Goal: Task Accomplishment & Management: Manage account settings

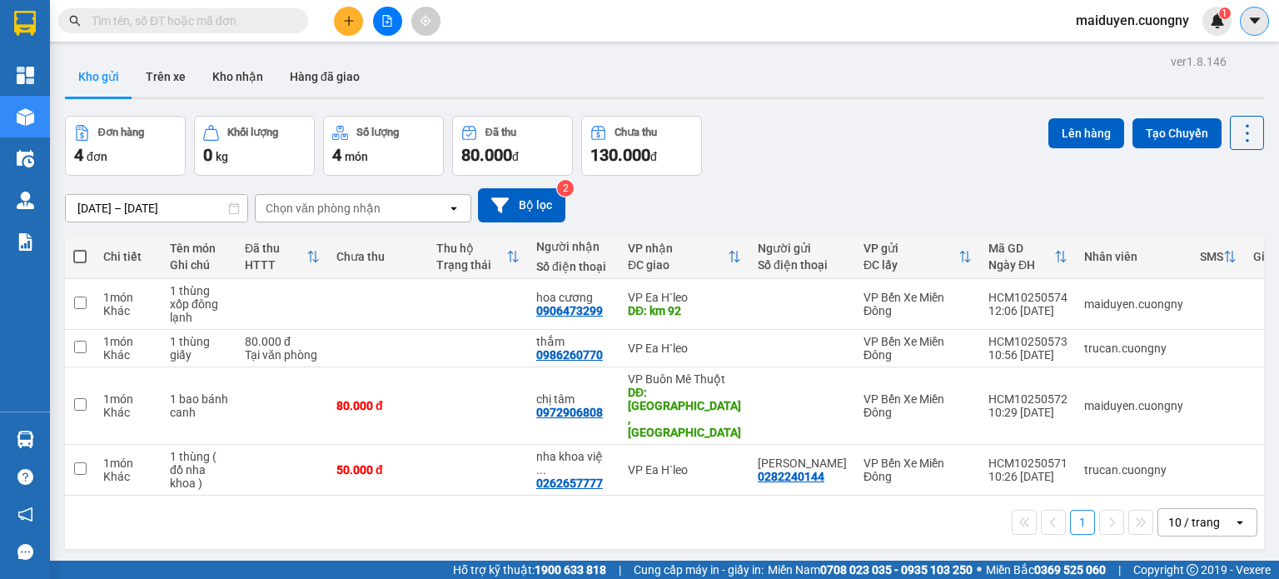
click at [1256, 31] on button at bounding box center [1254, 21] width 29 height 29
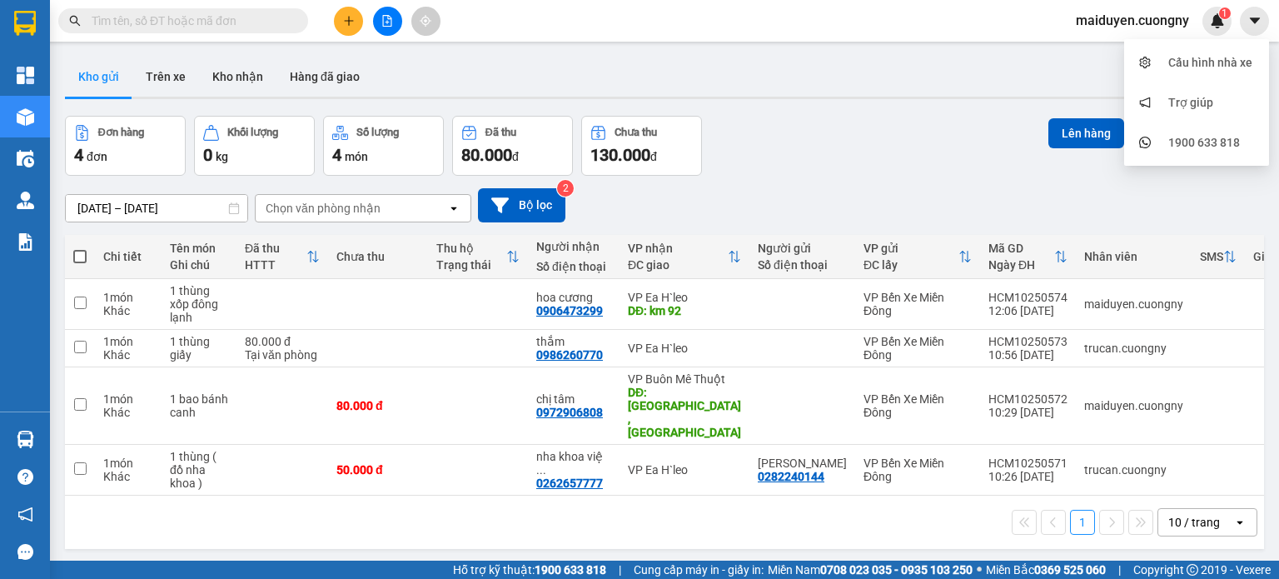
click at [1121, 26] on span "maiduyen.cuongny" at bounding box center [1133, 20] width 140 height 21
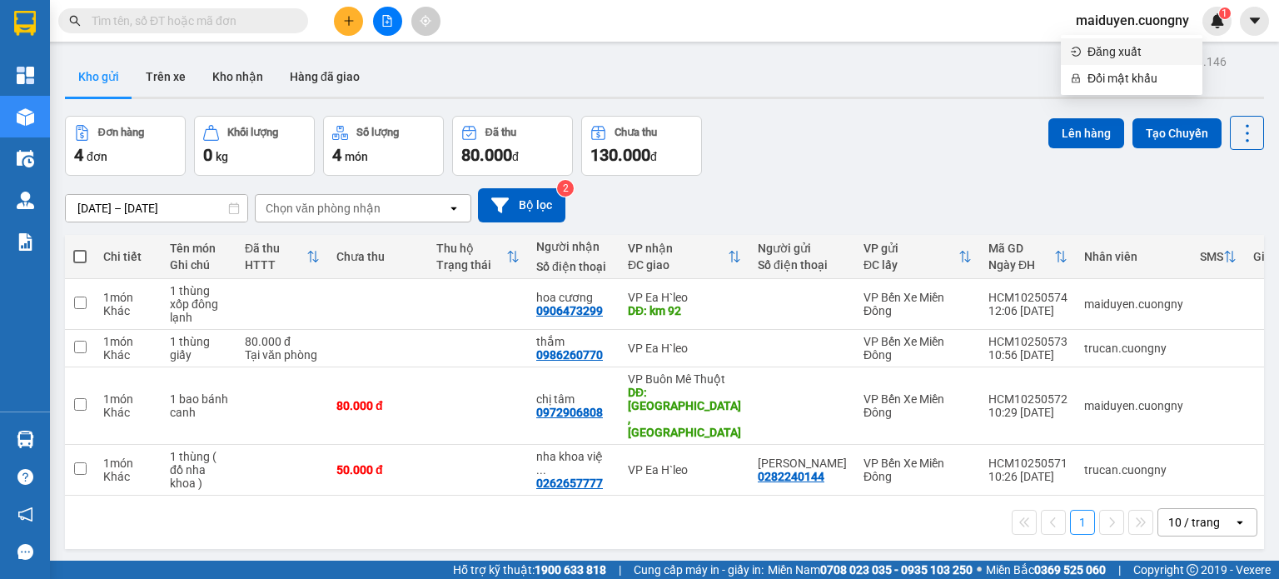
click at [1123, 52] on span "Đăng xuất" at bounding box center [1140, 51] width 105 height 18
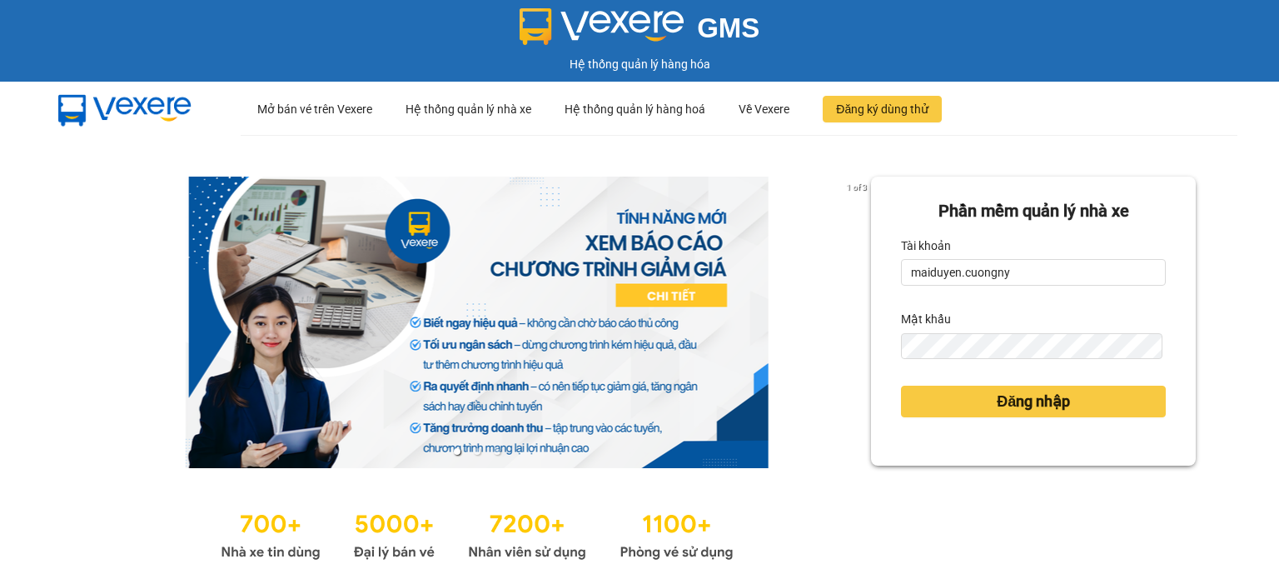
click at [989, 287] on form "Phần mềm quản lý nhà xe Tài khoản maiduyen.cuongny Mật khẩu Đăng nhập" at bounding box center [1033, 321] width 265 height 246
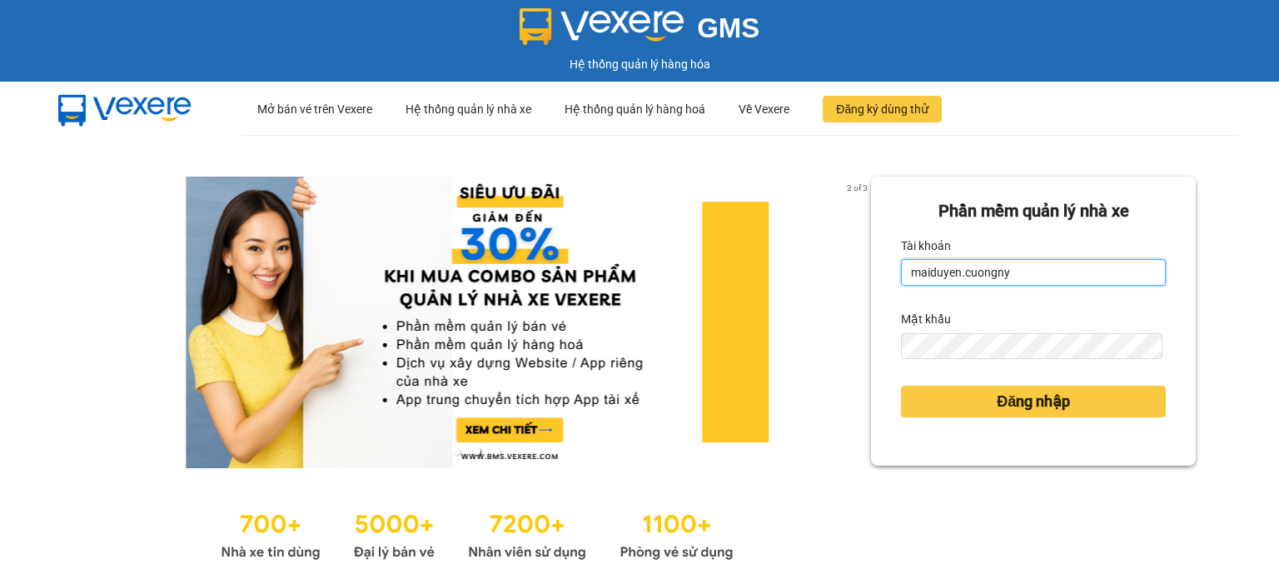
click at [989, 281] on input "maiduyen.cuongny" at bounding box center [1033, 272] width 265 height 27
drag, startPoint x: 1006, startPoint y: 276, endPoint x: 687, endPoint y: 269, distance: 319.1
click at [687, 269] on div "2 of 3 Phần mềm quản lý nhà xe Tài khoản maiduyen.cuongny Mật khẩu Đăng nhập" at bounding box center [639, 370] width 1279 height 471
type input "m"
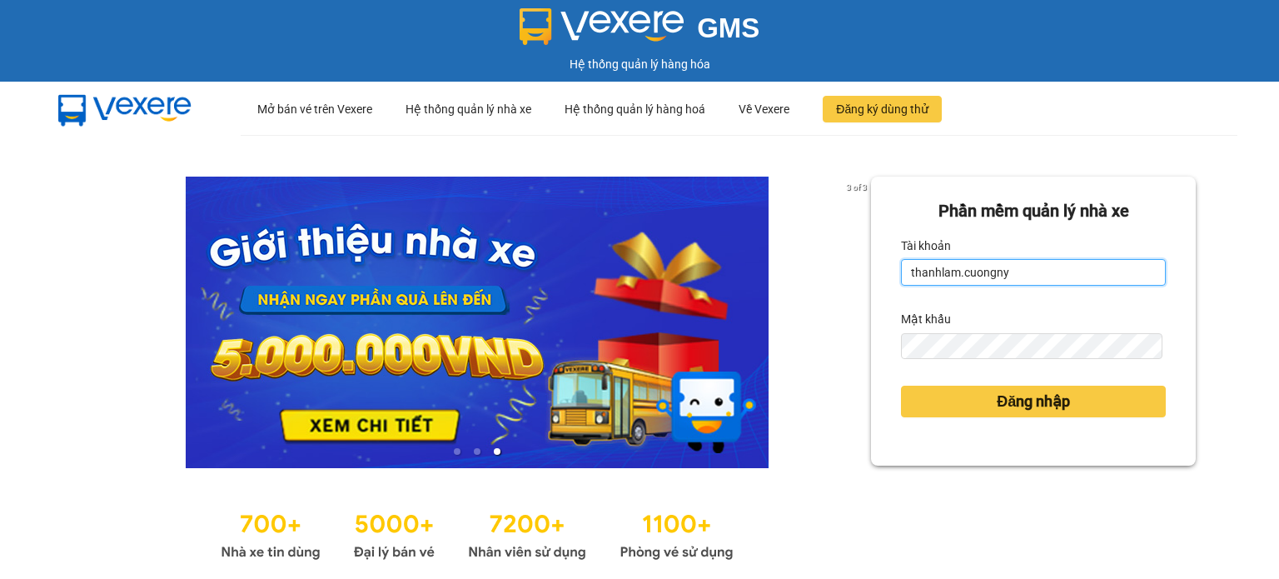
type input "thanhlam.cuongny"
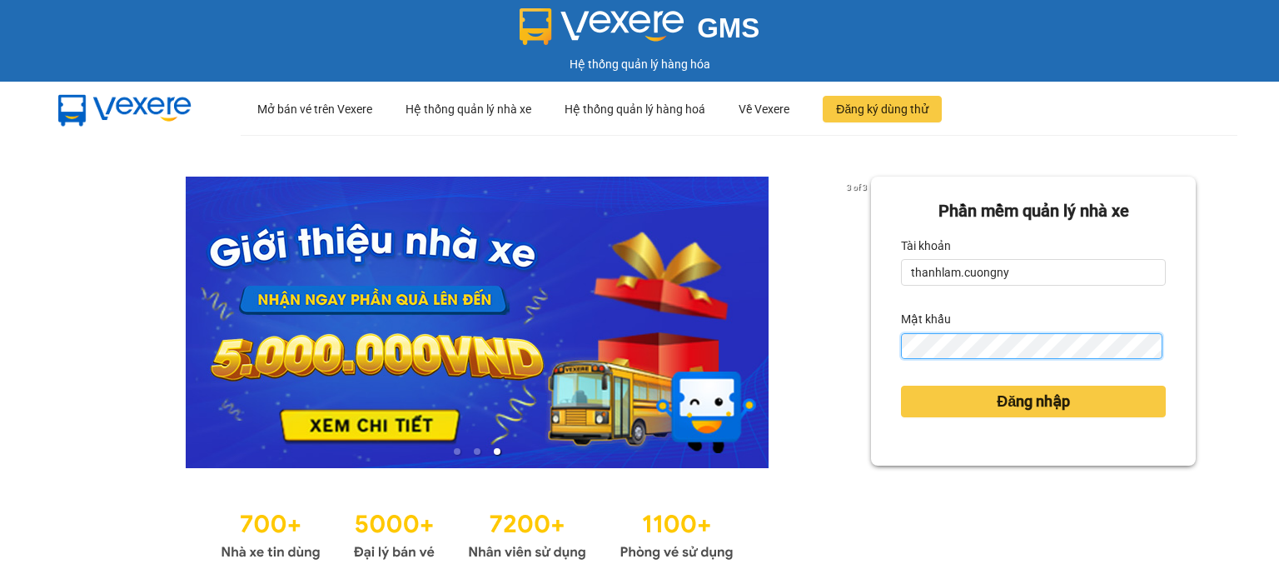
click at [833, 356] on div "3 of 3 Phần mềm quản lý nhà xe Tài khoản thanhlam.cuongny Mật khẩu Đăng nhập" at bounding box center [639, 370] width 1279 height 471
click at [901, 386] on button "Đăng nhập" at bounding box center [1033, 402] width 265 height 32
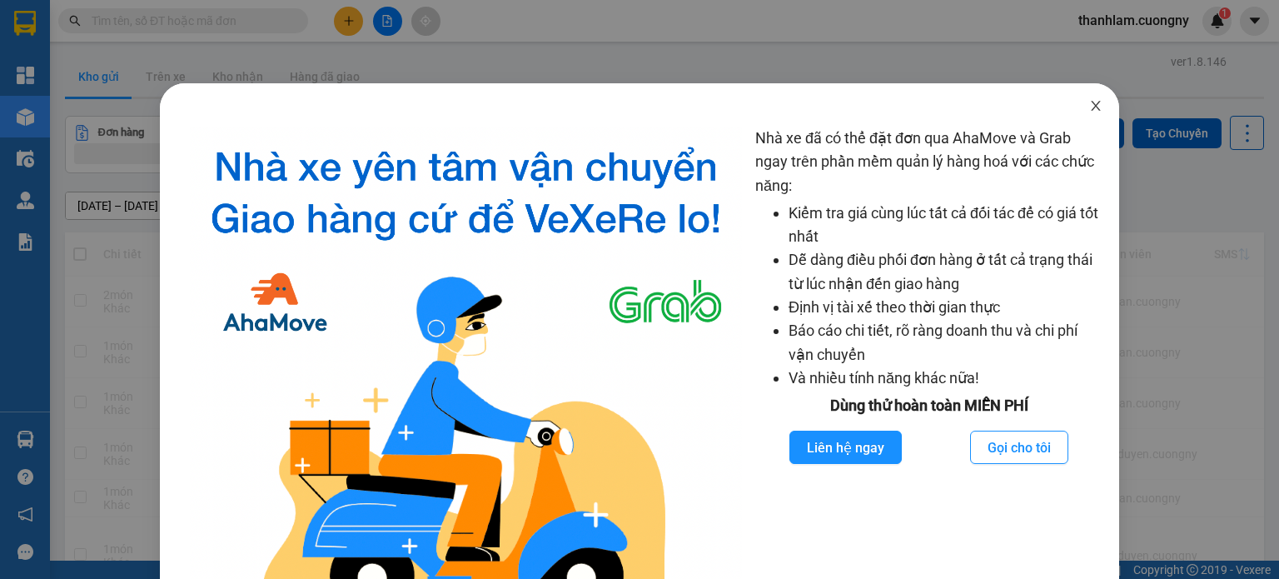
click at [1089, 102] on icon "close" at bounding box center [1095, 105] width 13 height 13
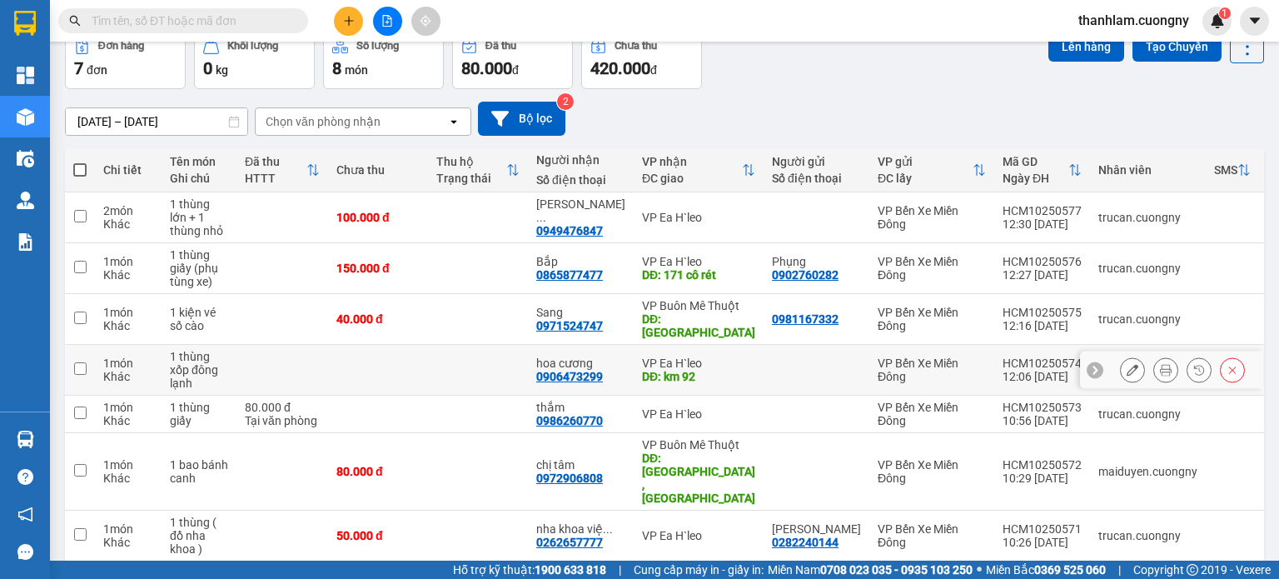
scroll to position [133, 0]
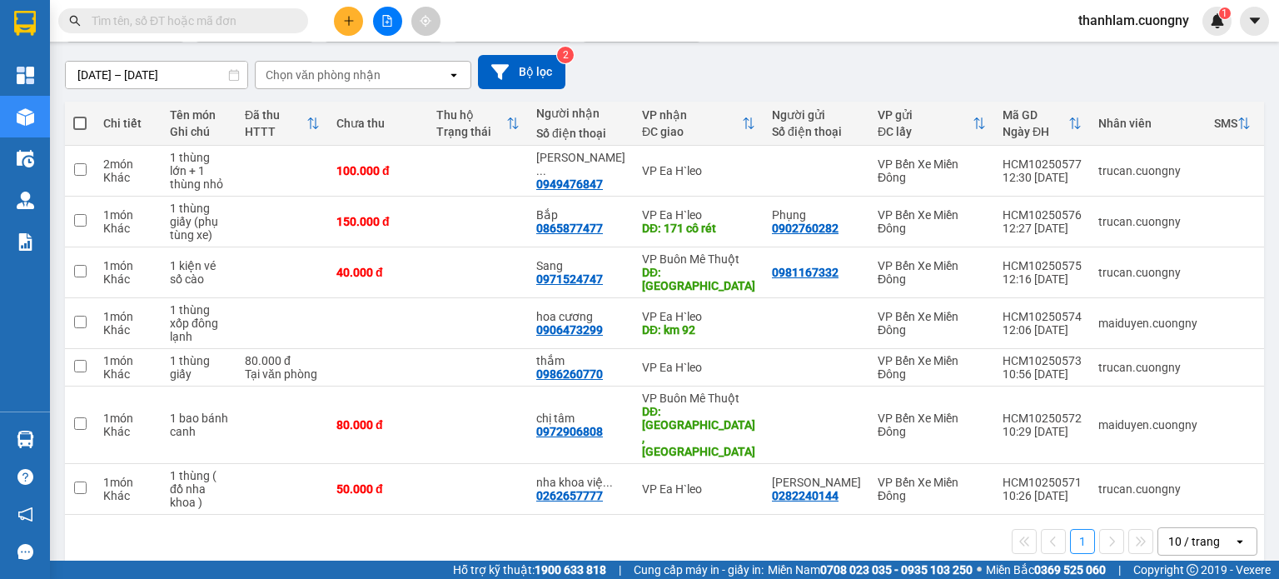
click at [1159, 528] on div "10 / trang" at bounding box center [1196, 541] width 75 height 27
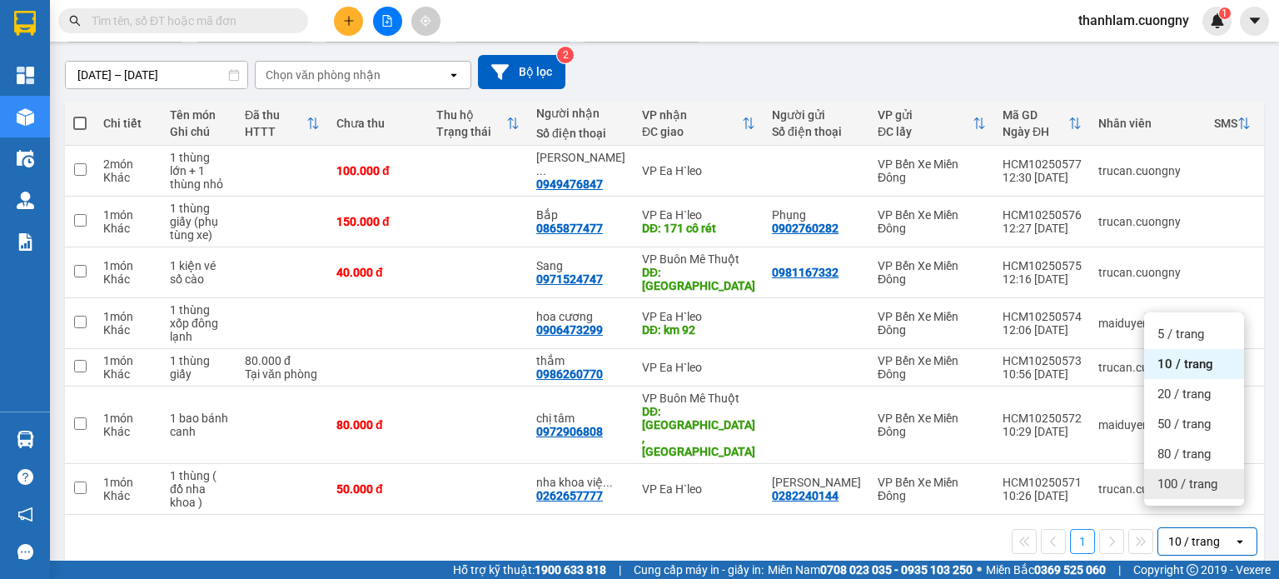
click at [1151, 473] on div "100 / trang" at bounding box center [1194, 484] width 100 height 30
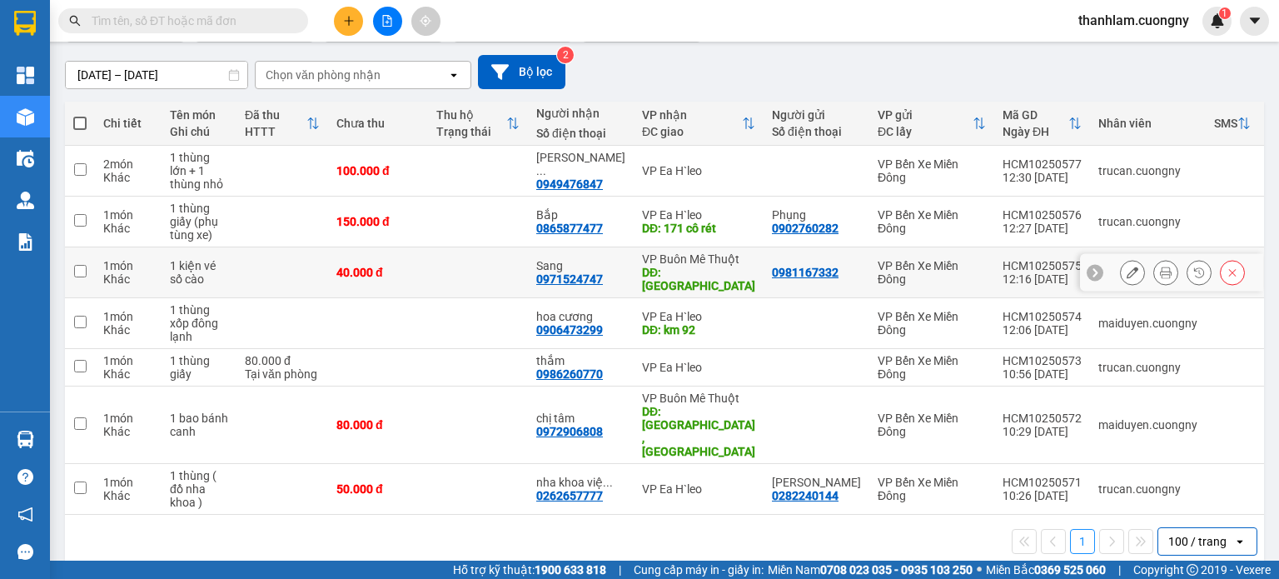
click at [1227, 272] on icon at bounding box center [1233, 273] width 12 height 12
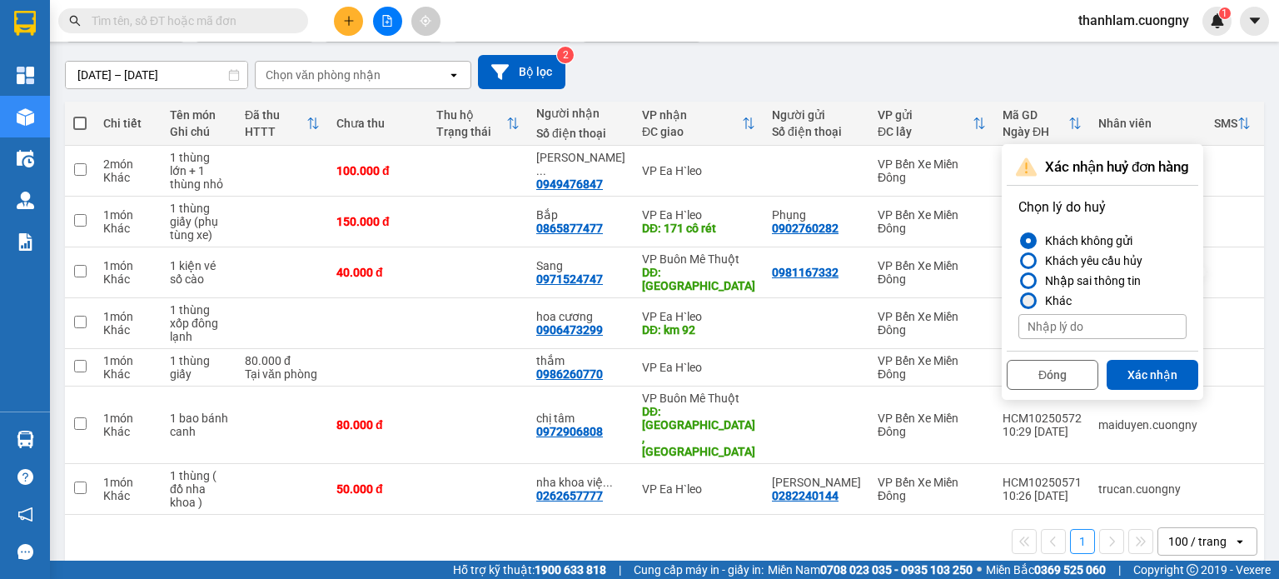
click at [1060, 291] on div "Khác" at bounding box center [1055, 301] width 33 height 20
click at [1019, 301] on input "Khác" at bounding box center [1019, 301] width 0 height 0
click at [1100, 283] on div "Nhập sai thông tin" at bounding box center [1090, 281] width 102 height 20
click at [1019, 281] on input "Nhập sai thông tin" at bounding box center [1019, 281] width 0 height 0
click at [1133, 371] on button "Xác nhận" at bounding box center [1153, 375] width 92 height 30
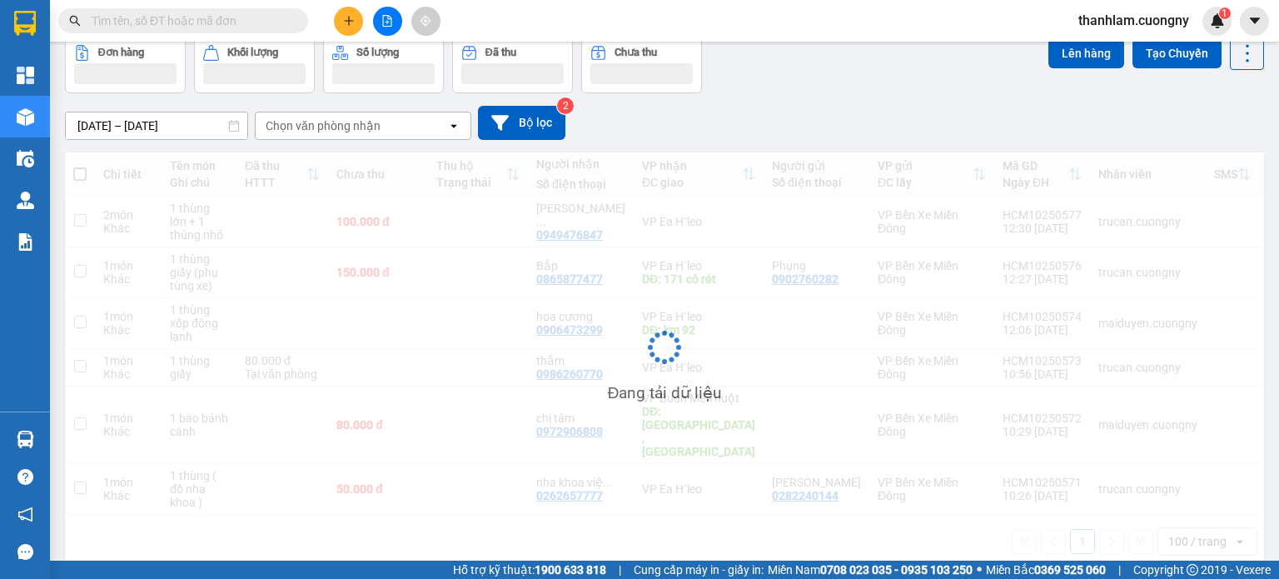
scroll to position [82, 0]
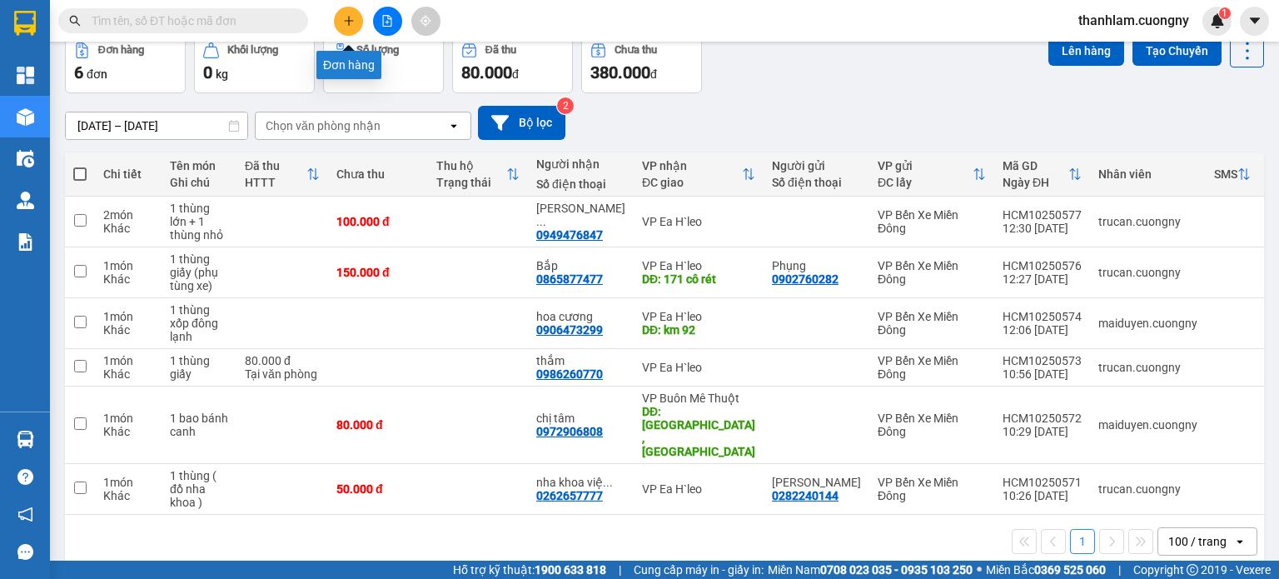
click at [346, 22] on icon "plus" at bounding box center [349, 21] width 12 height 12
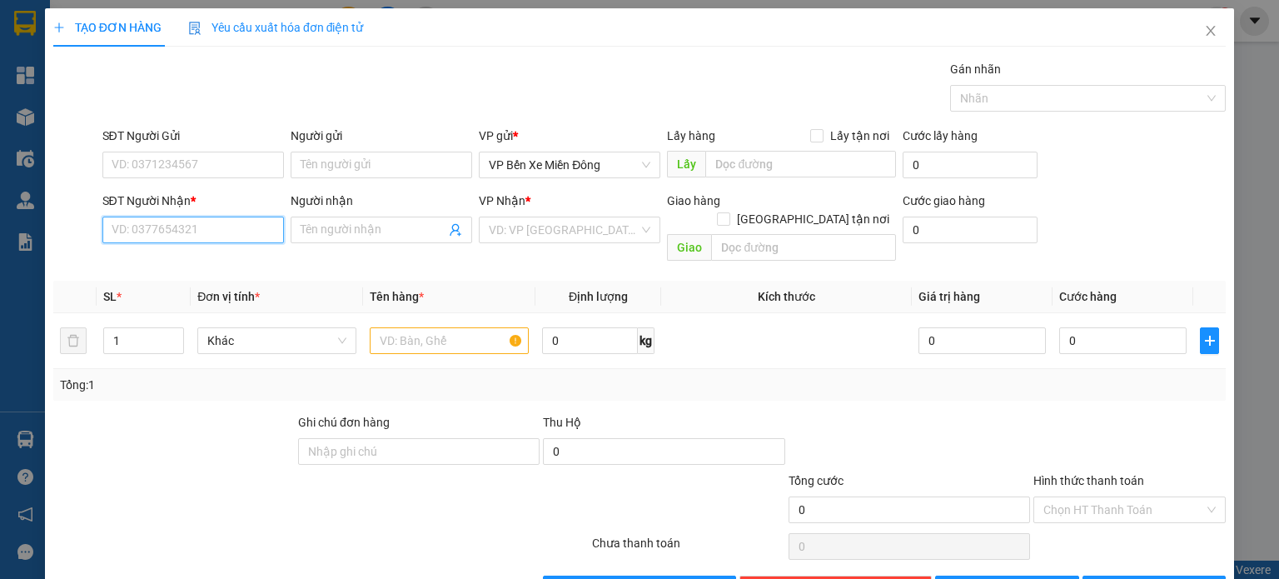
click at [207, 222] on input "SĐT Người Nhận *" at bounding box center [193, 230] width 182 height 27
drag, startPoint x: 317, startPoint y: 225, endPoint x: 326, endPoint y: 209, distance: 18.3
click at [323, 219] on span at bounding box center [382, 230] width 182 height 27
type input "giao hưởng"
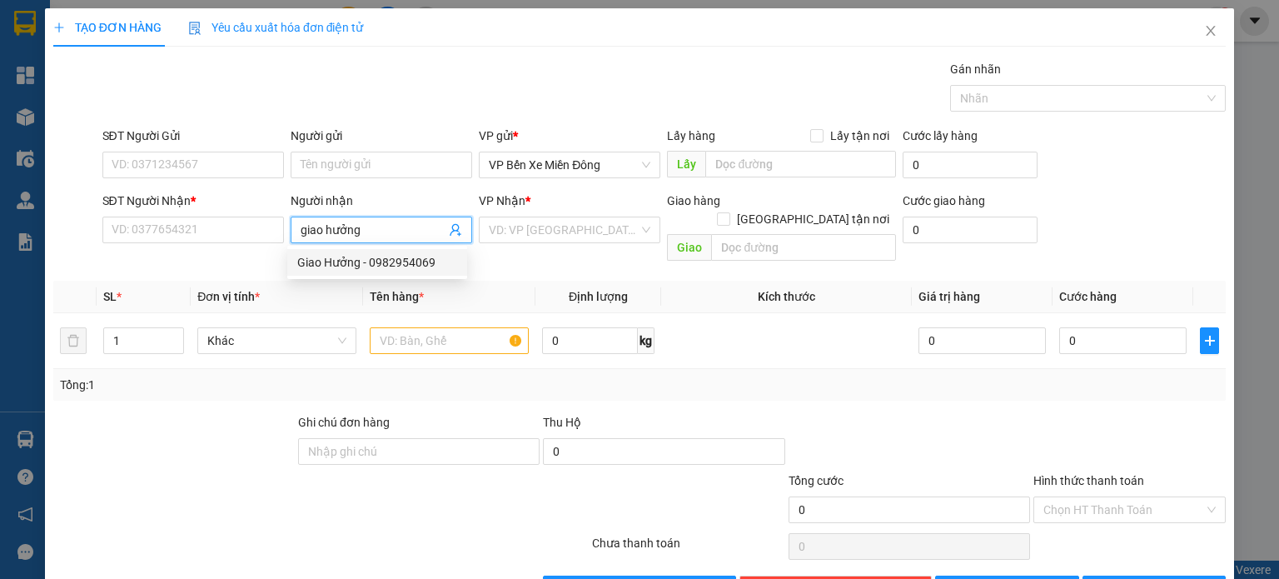
click at [333, 259] on div "Giao Hưởng - 0982954069" at bounding box center [377, 262] width 160 height 18
type input "0982954069"
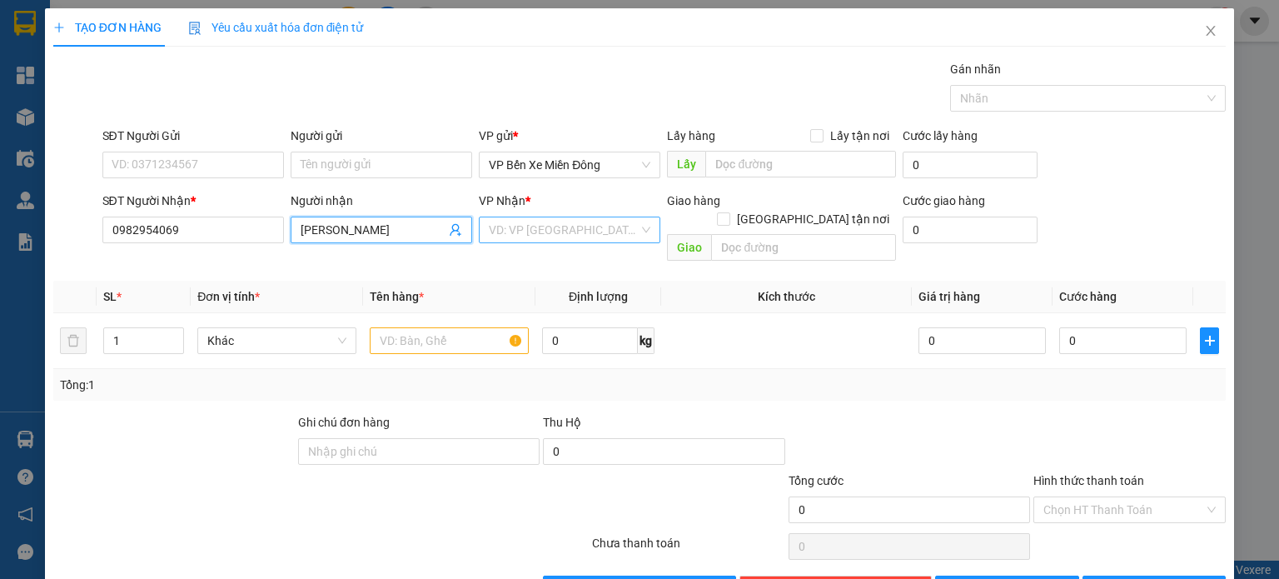
type input "Giao Hưởng"
click at [503, 233] on input "search" at bounding box center [564, 229] width 150 height 25
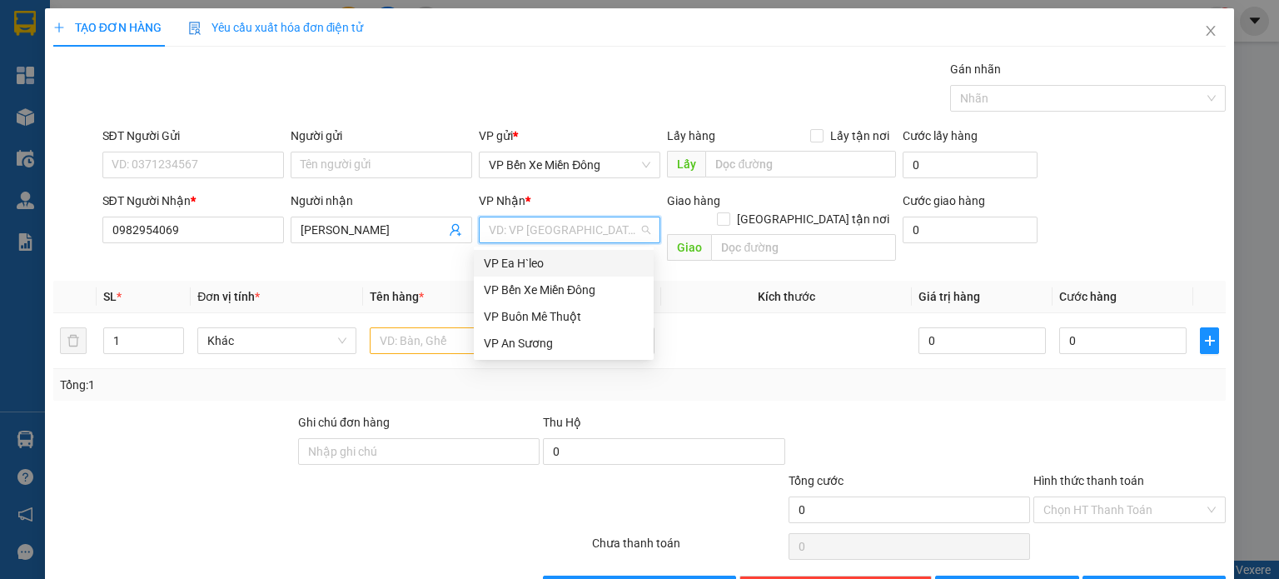
click at [508, 263] on div "VP Ea H`leo" at bounding box center [564, 263] width 160 height 18
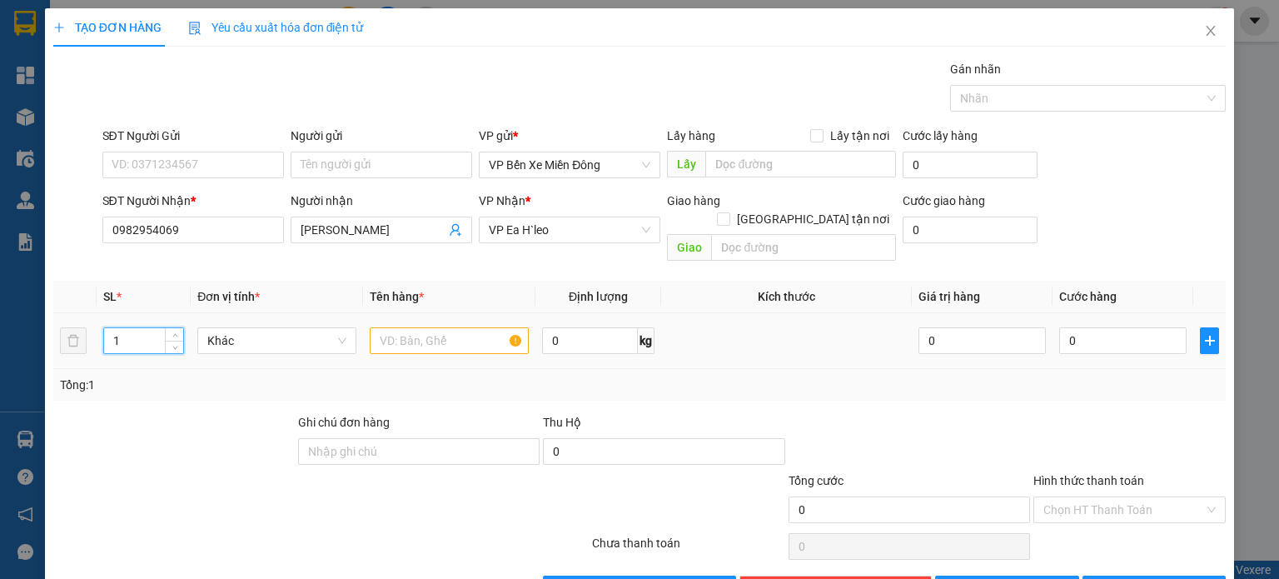
drag, startPoint x: 153, startPoint y: 319, endPoint x: 120, endPoint y: 320, distance: 33.3
click at [120, 328] on input "1" at bounding box center [143, 340] width 79 height 25
type input "9"
drag, startPoint x: 421, startPoint y: 316, endPoint x: 400, endPoint y: 313, distance: 21.9
click at [422, 327] on input "text" at bounding box center [449, 340] width 159 height 27
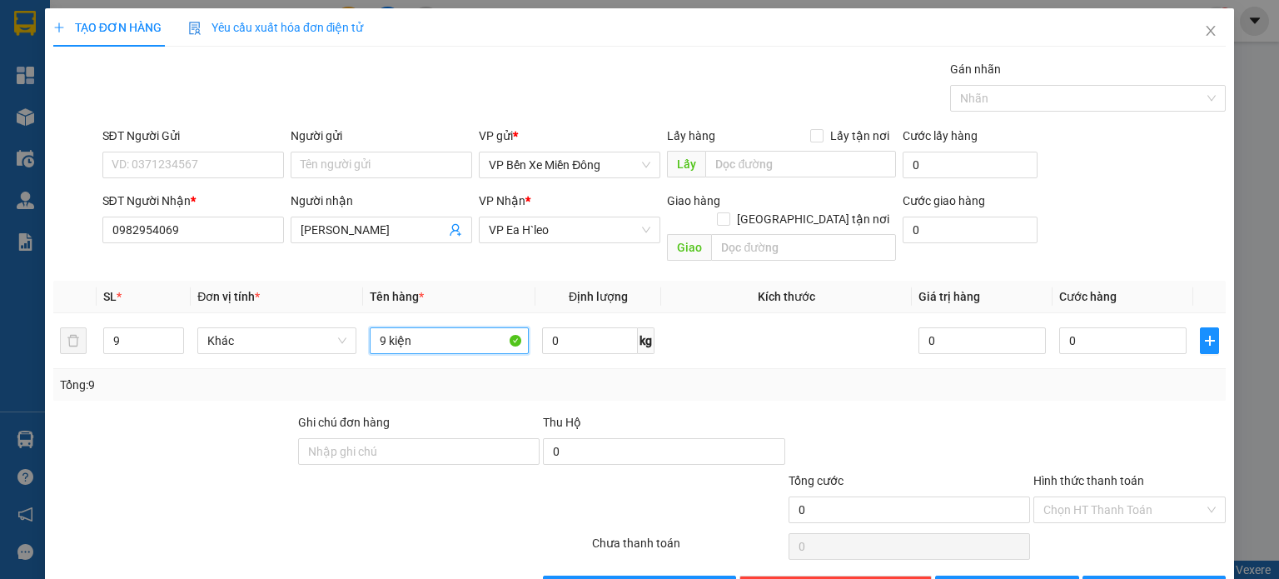
type input "9 kiện"
click at [645, 384] on div "Transit Pickup Surcharge Ids Transit Deliver Surcharge Ids Transit Deliver Surc…" at bounding box center [639, 331] width 1173 height 542
click at [1003, 578] on span "[PERSON_NAME]" at bounding box center [1016, 589] width 89 height 18
type input "1"
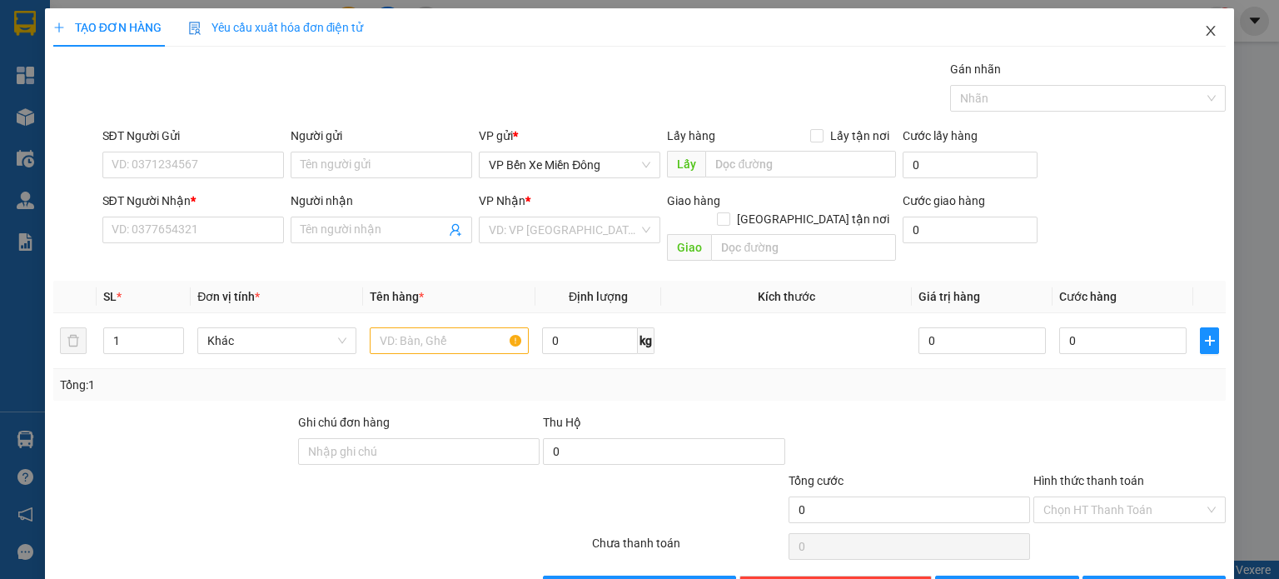
click at [1204, 32] on icon "close" at bounding box center [1210, 30] width 13 height 13
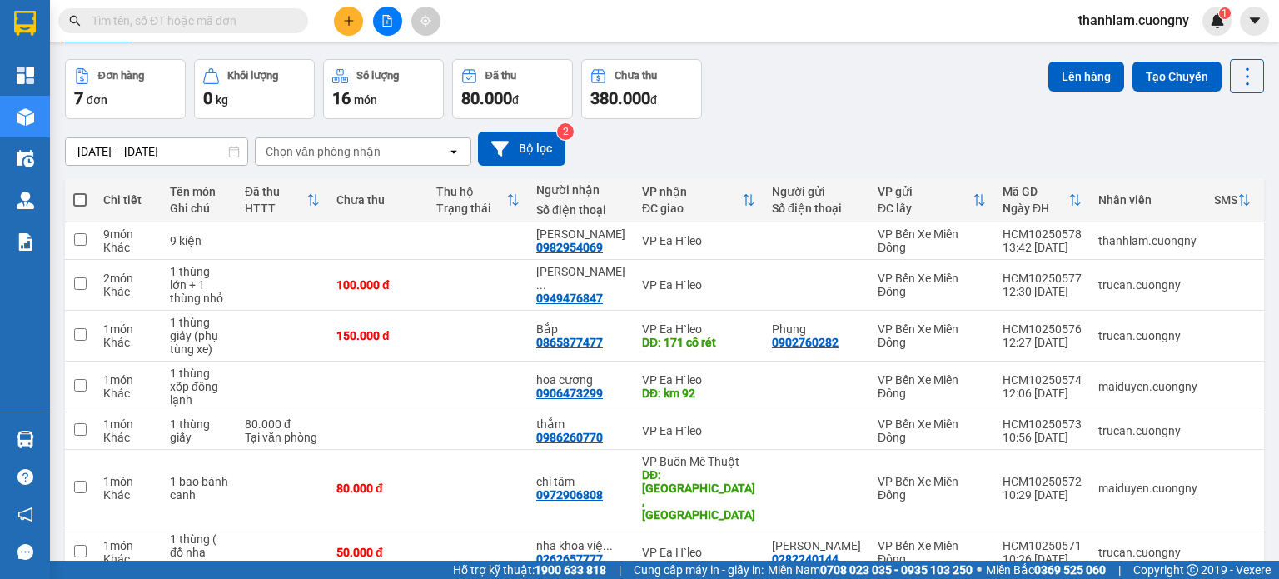
scroll to position [120, 0]
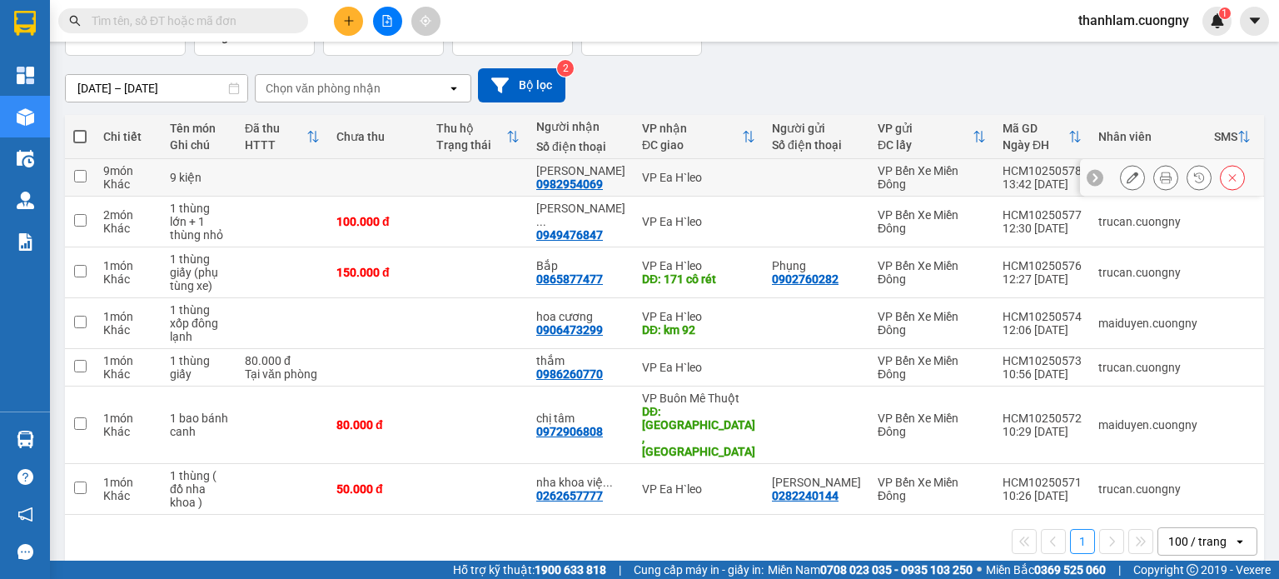
click at [179, 167] on td "9 kiện" at bounding box center [199, 177] width 75 height 37
checkbox input "true"
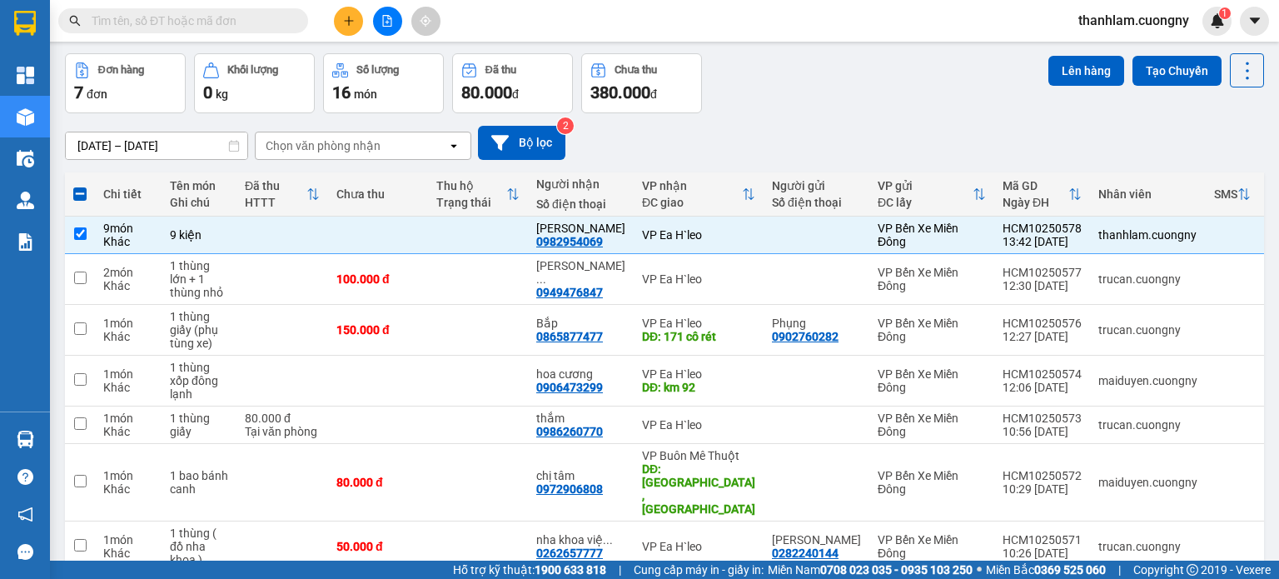
scroll to position [0, 0]
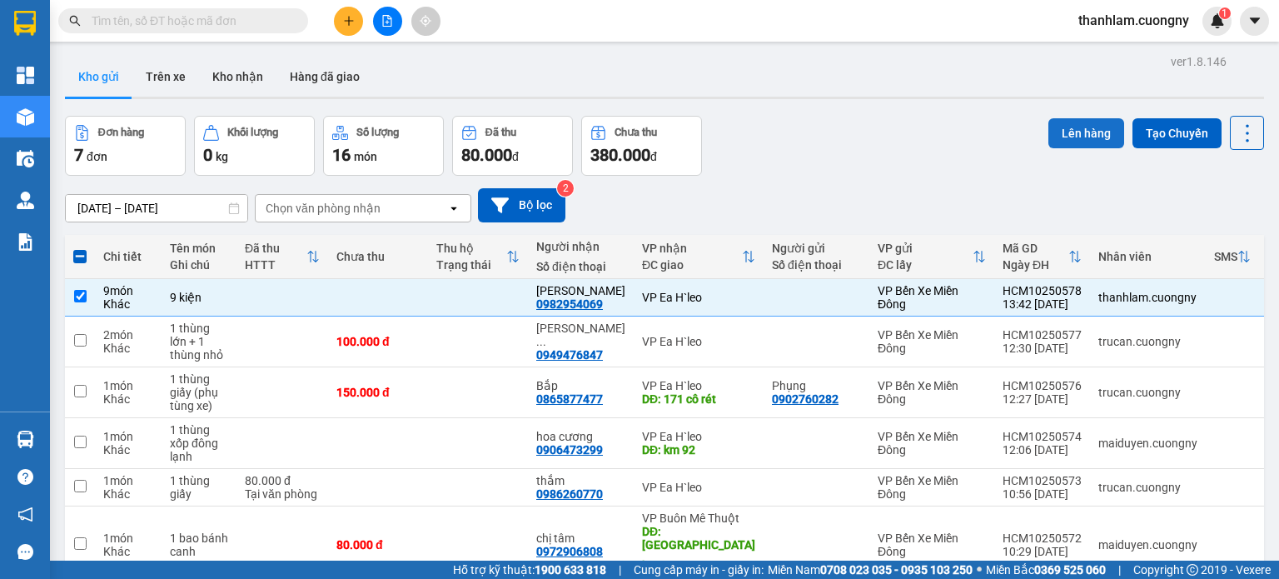
click at [1049, 131] on button "Lên hàng" at bounding box center [1087, 133] width 76 height 30
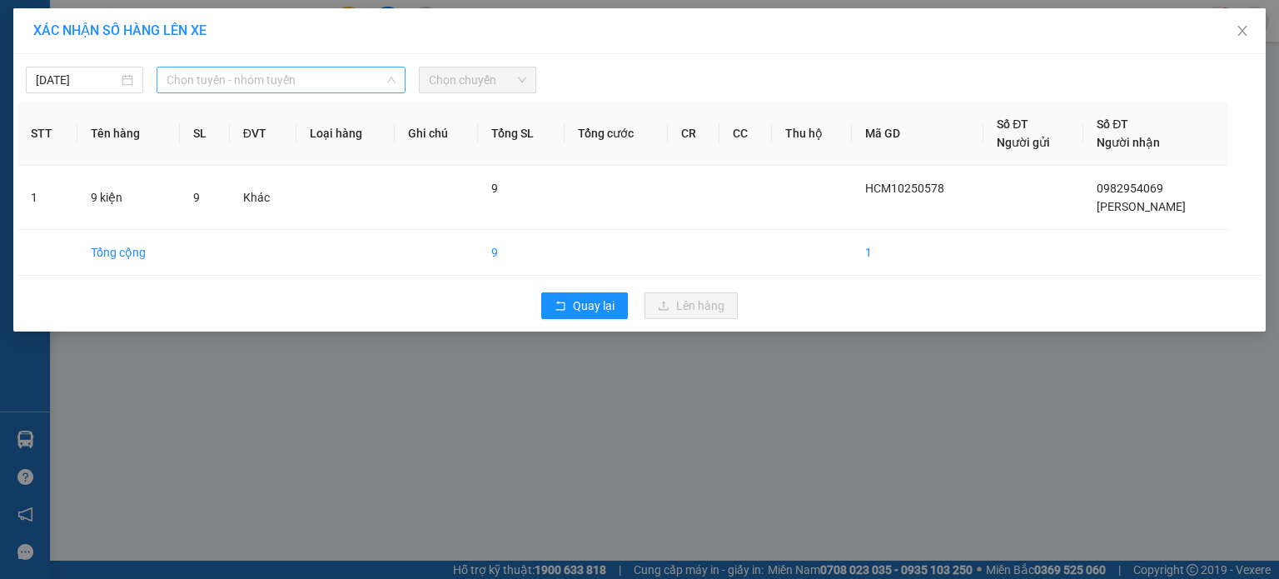
click at [237, 75] on span "Chọn tuyến - nhóm tuyến" at bounding box center [281, 79] width 229 height 25
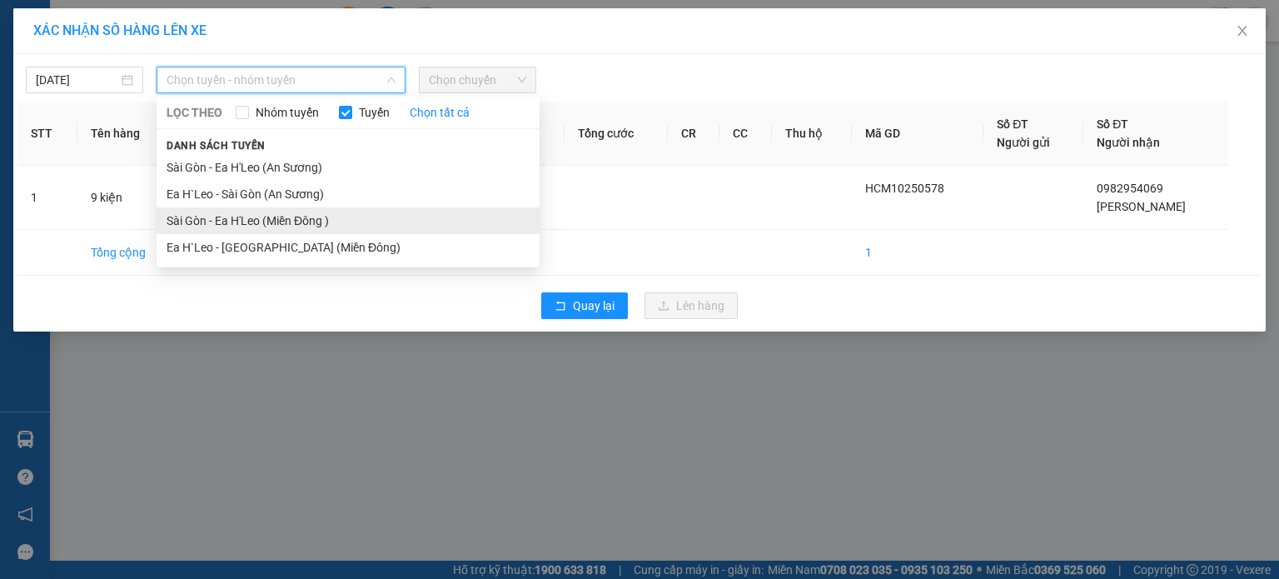
click at [247, 218] on li "Sài Gòn - Ea H'Leo (Miền Đông )" at bounding box center [348, 220] width 383 height 27
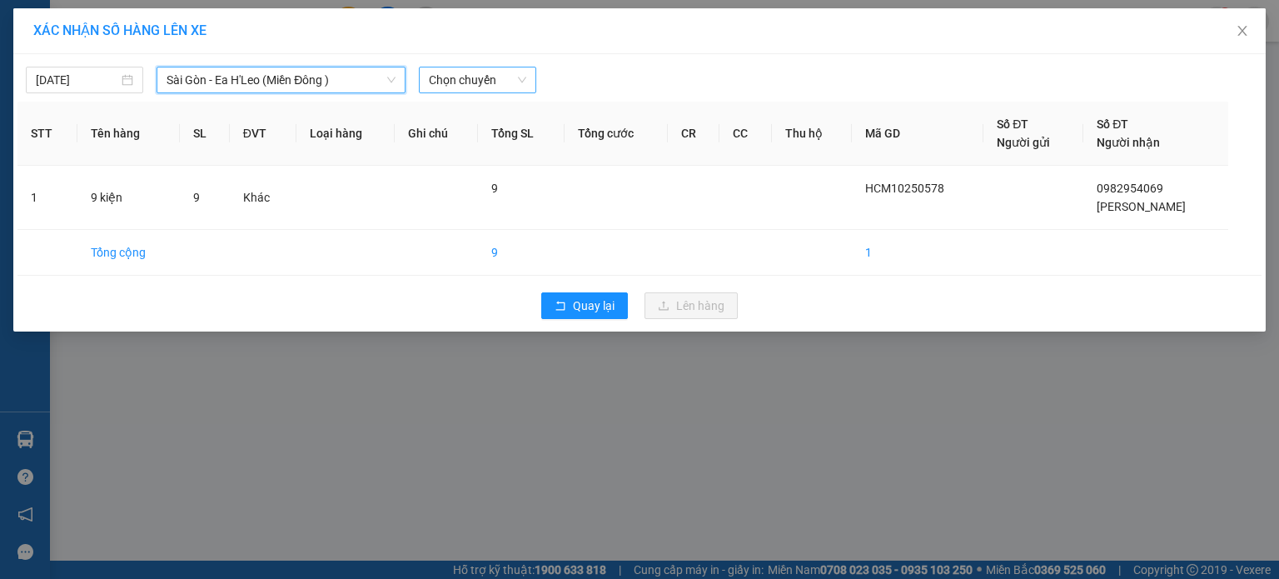
click at [456, 79] on span "Chọn chuyến" at bounding box center [477, 79] width 97 height 25
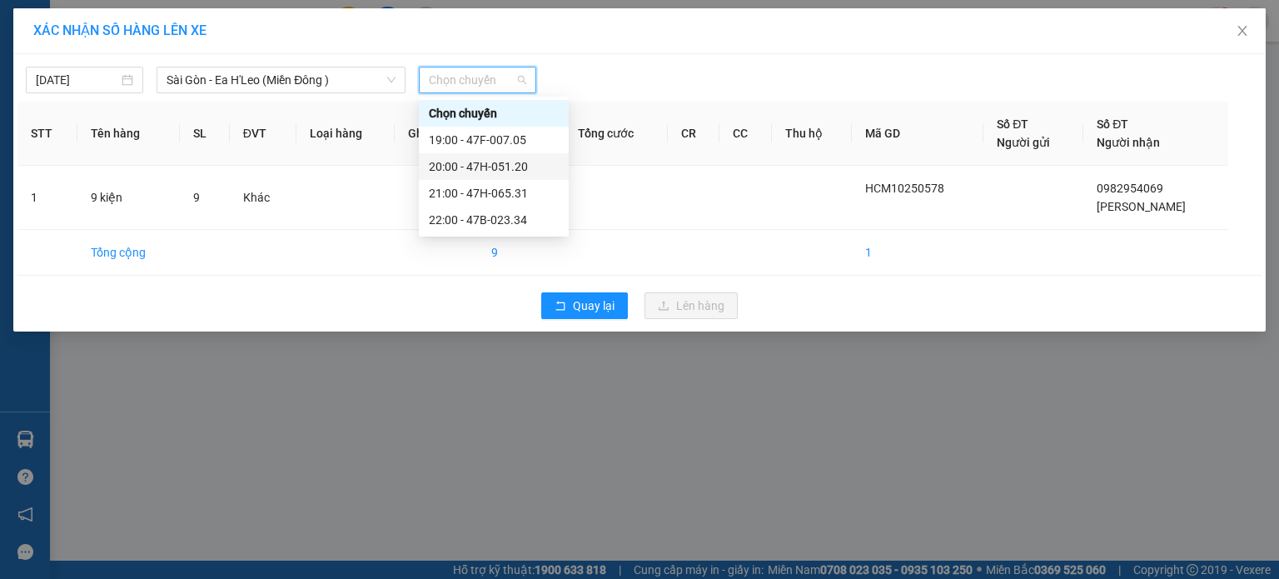
click at [470, 159] on div "20:00 - 47H-051.20" at bounding box center [494, 166] width 130 height 18
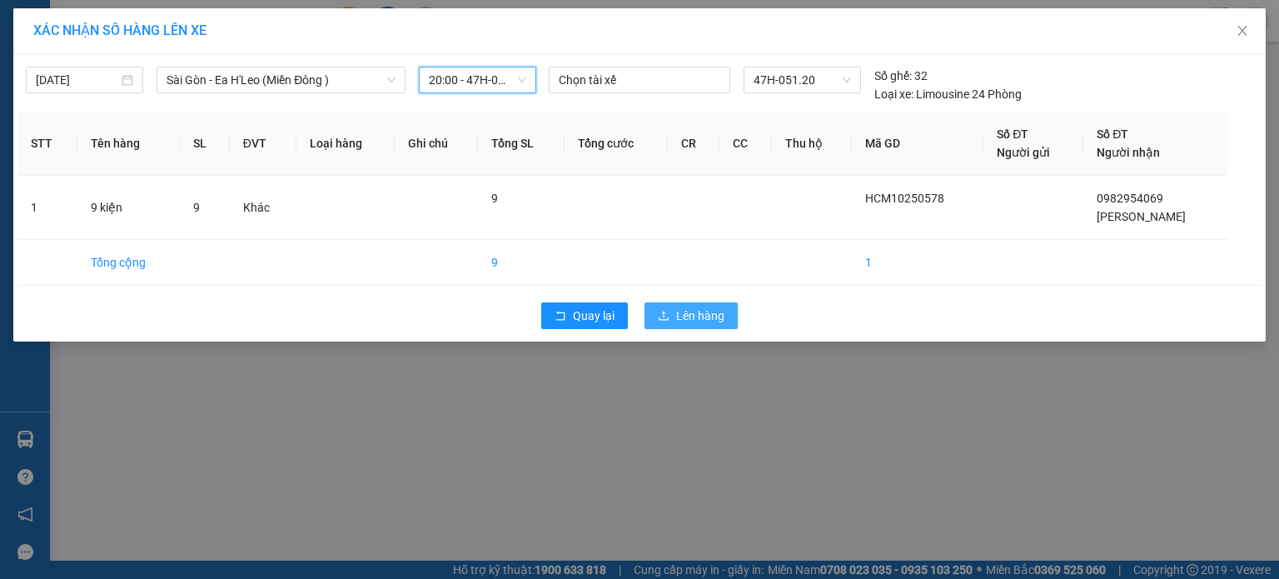
click at [676, 314] on span "Lên hàng" at bounding box center [700, 316] width 48 height 18
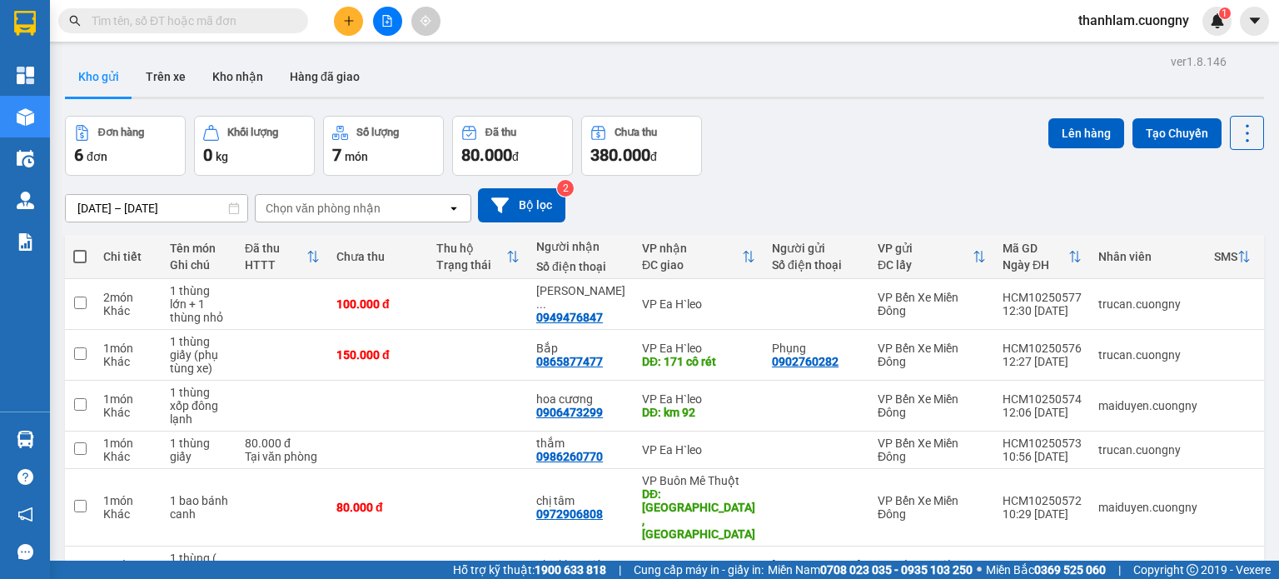
click at [343, 22] on icon "plus" at bounding box center [349, 21] width 12 height 12
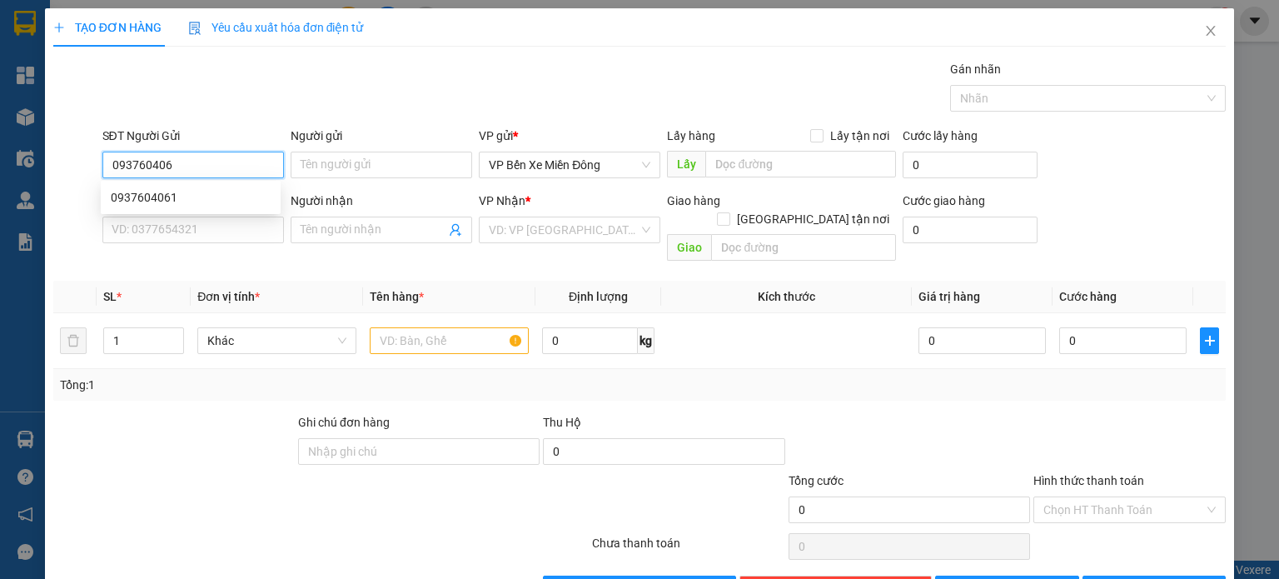
type input "0937604061"
click at [192, 199] on div "0937604061" at bounding box center [191, 197] width 160 height 18
type input "TRạm thu phí lái Thiêu"
type input "0373016664"
type input "Chư Phả"
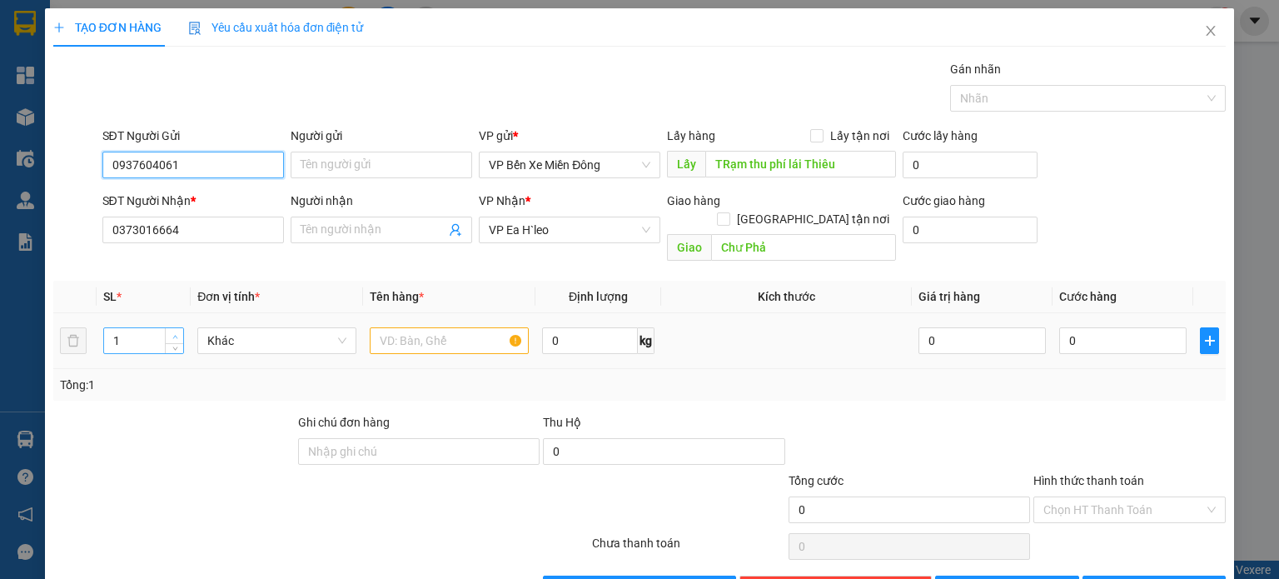
type input "0937604061"
type input "2"
click at [172, 334] on icon "up" at bounding box center [175, 337] width 6 height 6
click at [453, 324] on div at bounding box center [449, 340] width 159 height 33
click at [408, 327] on input "text" at bounding box center [449, 340] width 159 height 27
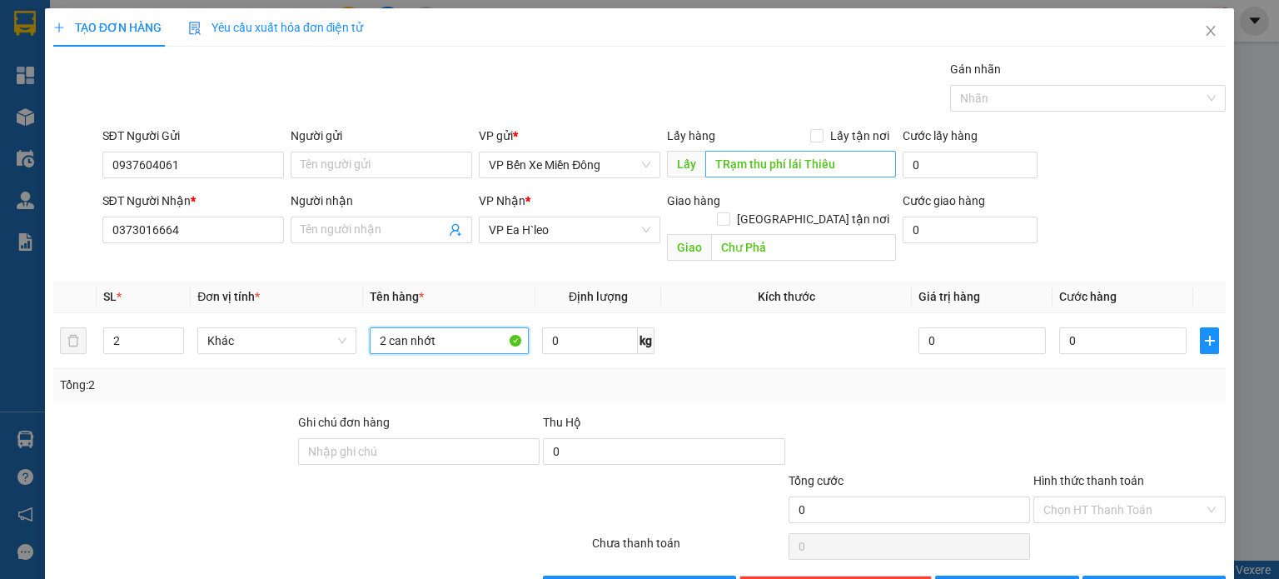
type input "2 can nhớt"
click at [720, 166] on input "TRạm thu phí lái Thiêu" at bounding box center [800, 164] width 191 height 27
type input "Trạm thu phí lái Thiêu"
click at [711, 234] on input "Chư Phả" at bounding box center [803, 247] width 185 height 27
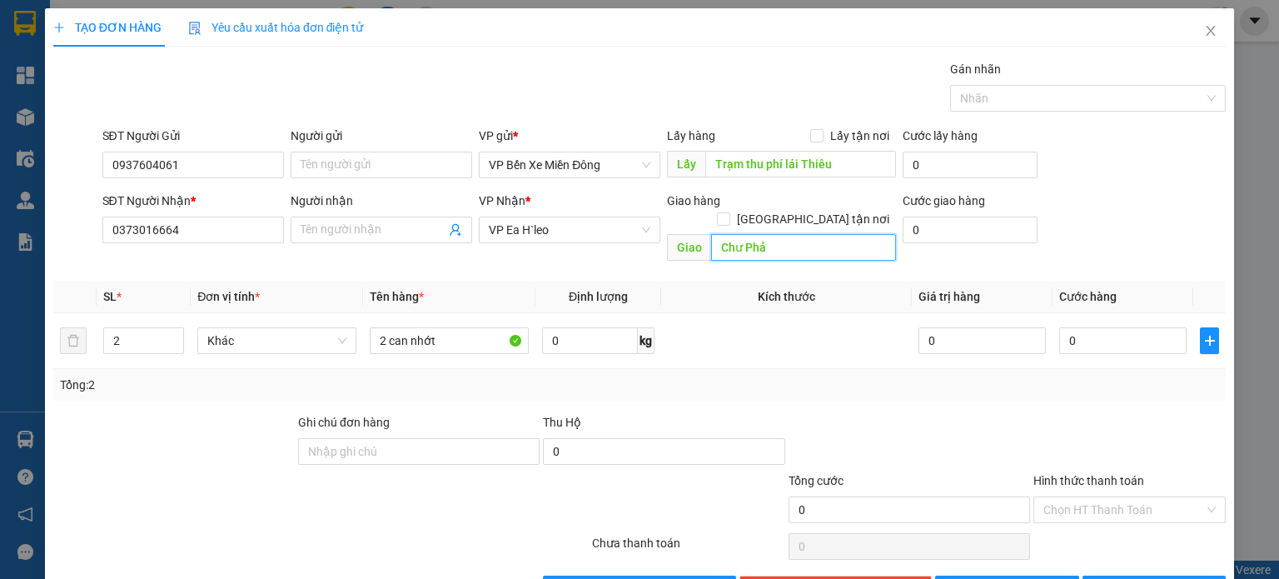
click at [711, 234] on input "Chư Phả" at bounding box center [803, 247] width 185 height 27
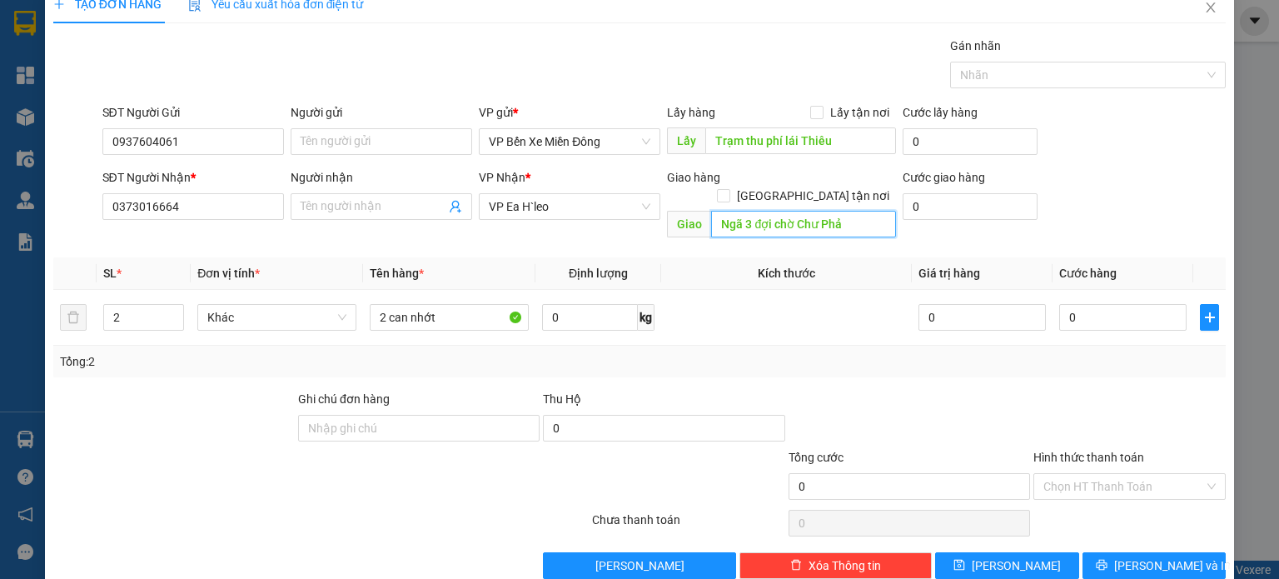
scroll to position [36, 0]
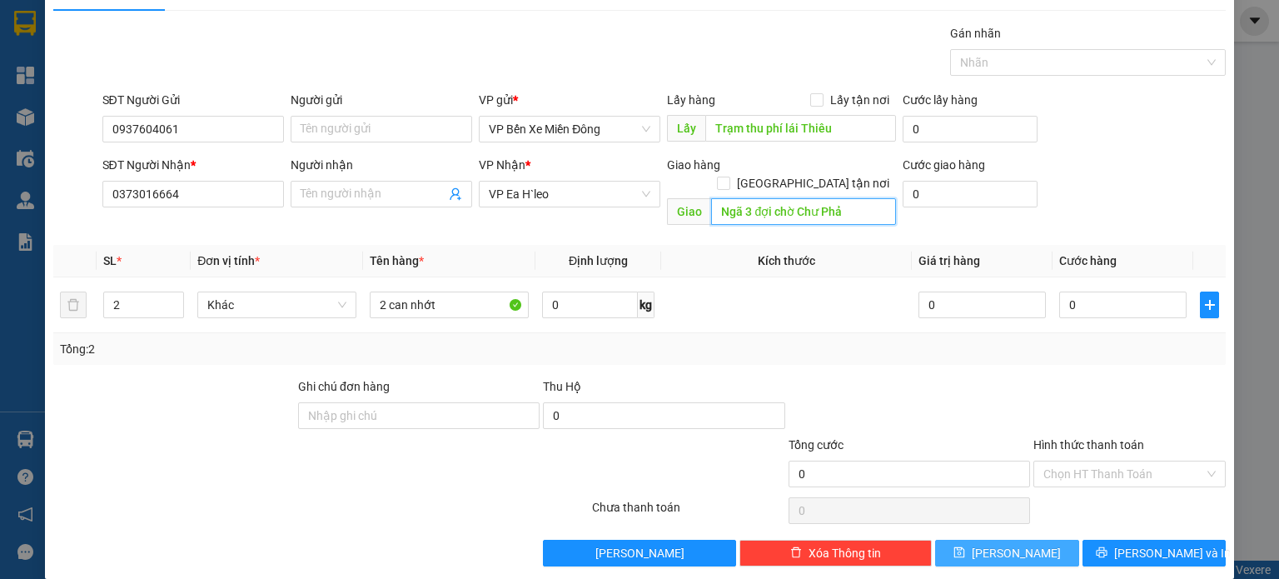
type input "Ngã 3 đợi chờ Chư Phả"
click at [1025, 540] on button "[PERSON_NAME]" at bounding box center [1007, 553] width 144 height 27
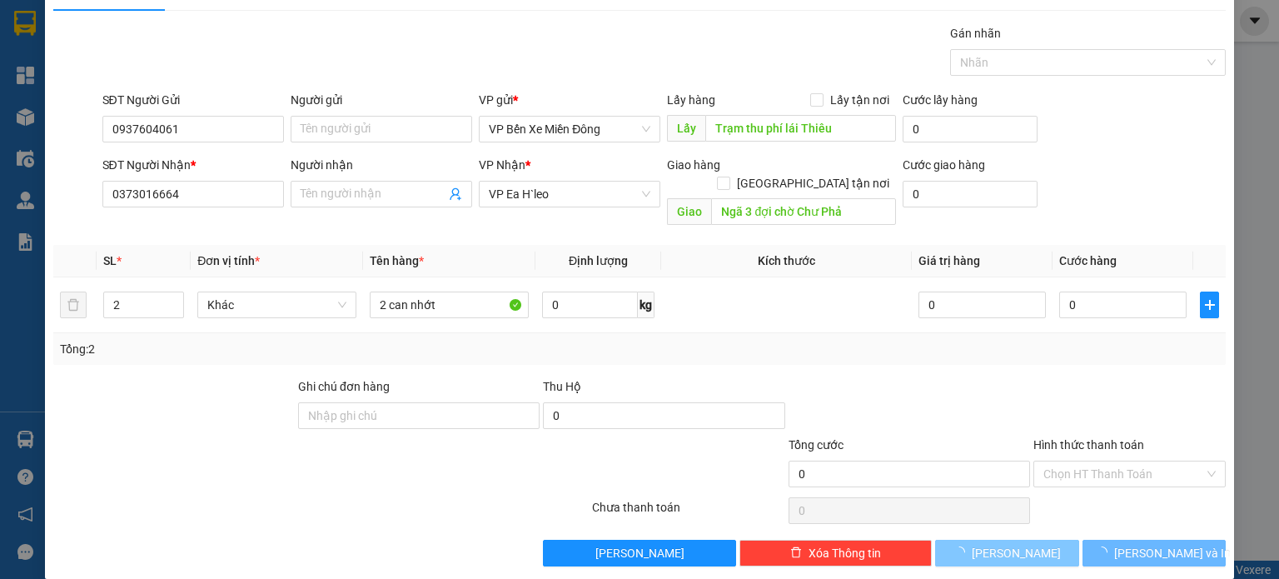
type input "1"
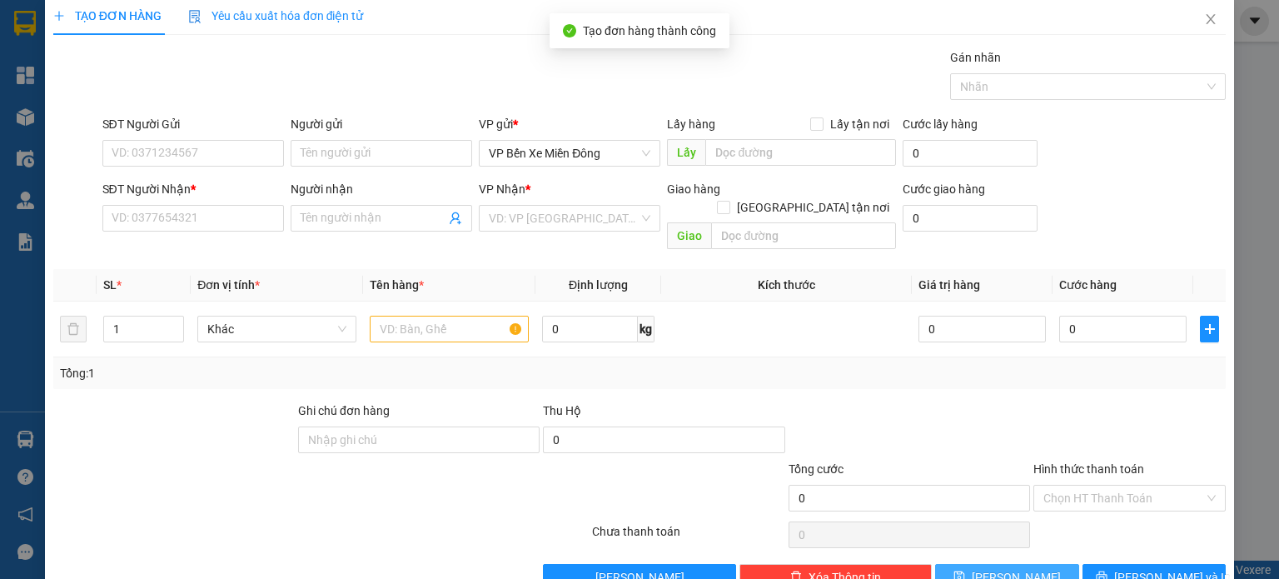
scroll to position [0, 0]
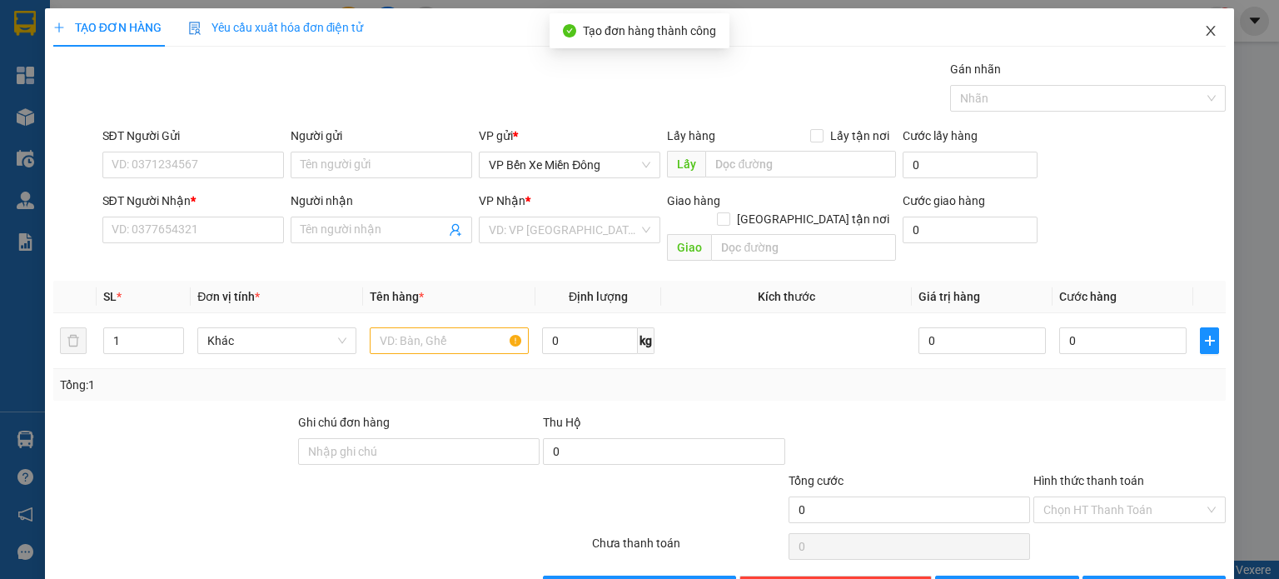
click at [1206, 26] on span "Close" at bounding box center [1211, 31] width 47 height 47
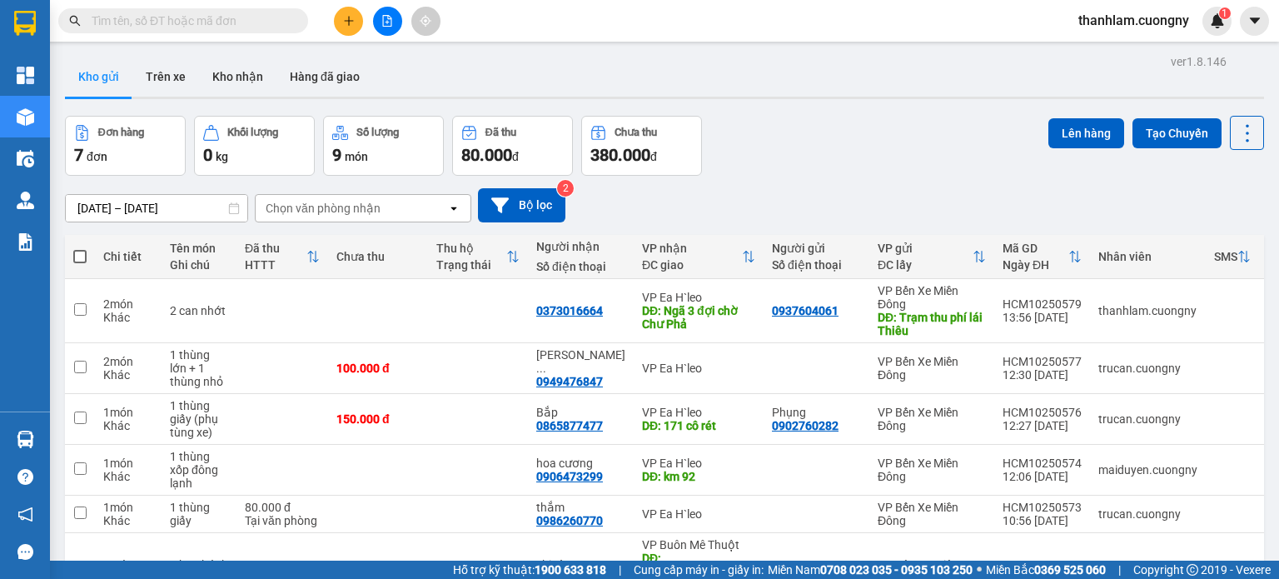
click at [227, 22] on input "text" at bounding box center [190, 21] width 197 height 18
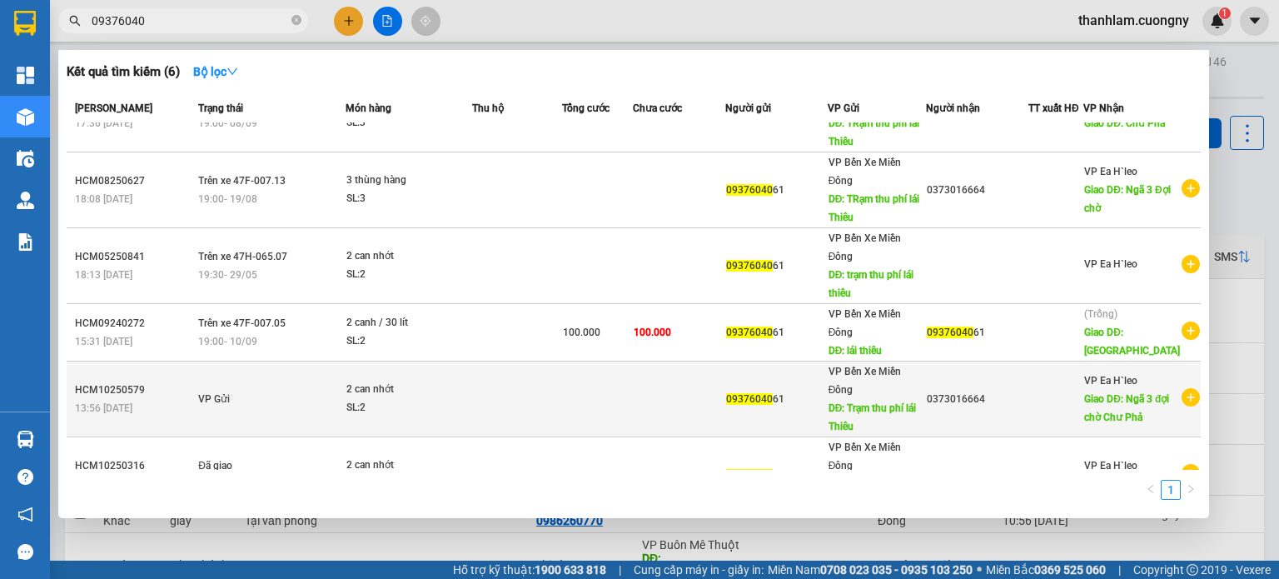
scroll to position [85, 0]
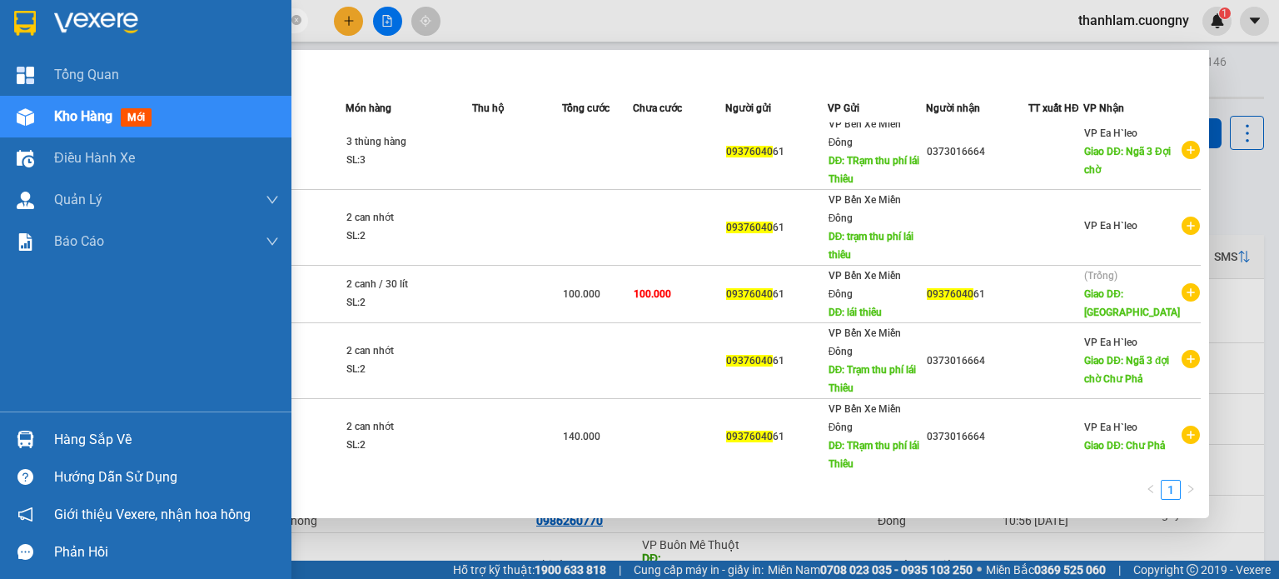
type input "09376040"
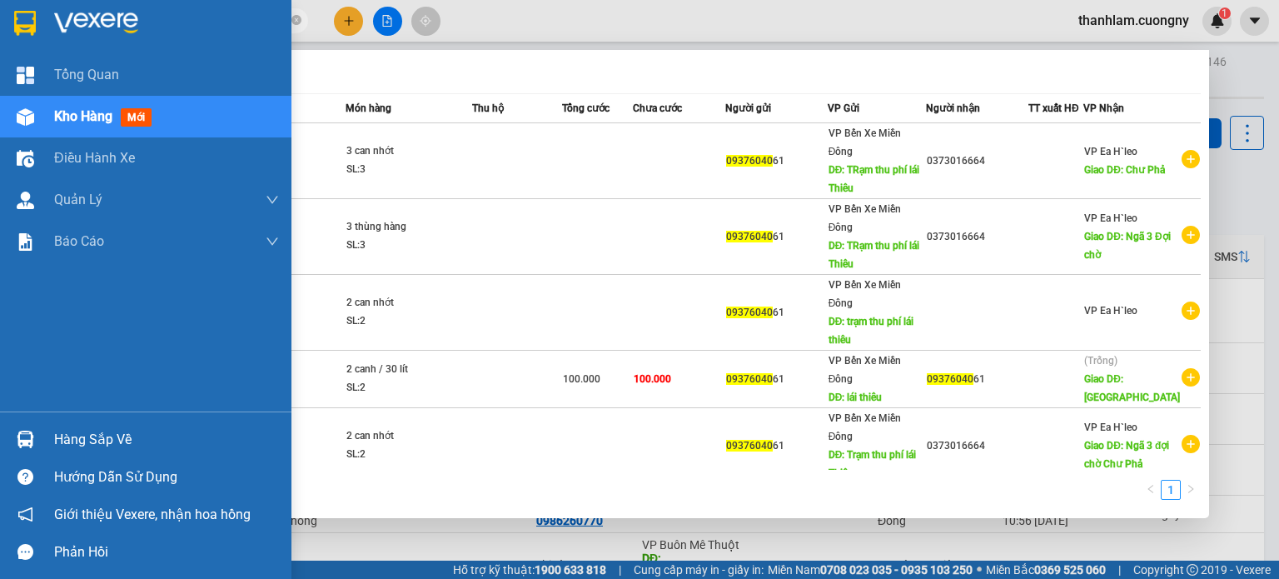
click at [9, 116] on div "Kho hàng mới" at bounding box center [146, 117] width 292 height 42
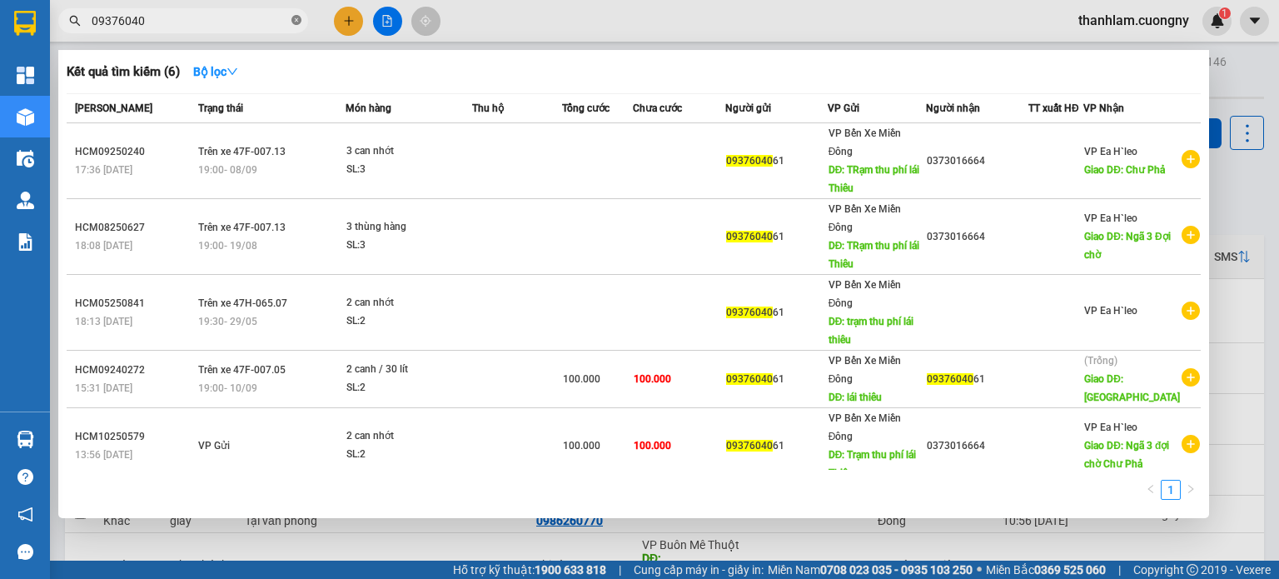
click at [296, 26] on span at bounding box center [297, 21] width 10 height 16
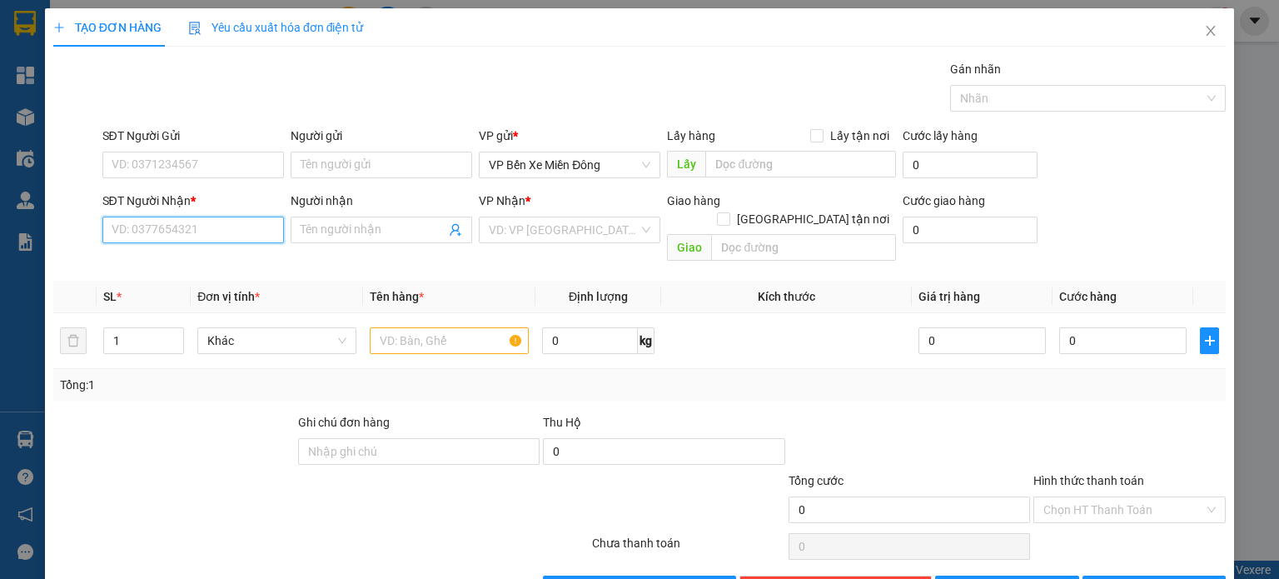
click at [260, 228] on input "SĐT Người Nhận *" at bounding box center [193, 230] width 182 height 27
type input "0914235156"
click at [202, 264] on div "0914235156 - bữu hoan" at bounding box center [191, 262] width 160 height 18
type input "bữu hoan"
type input "0914235156"
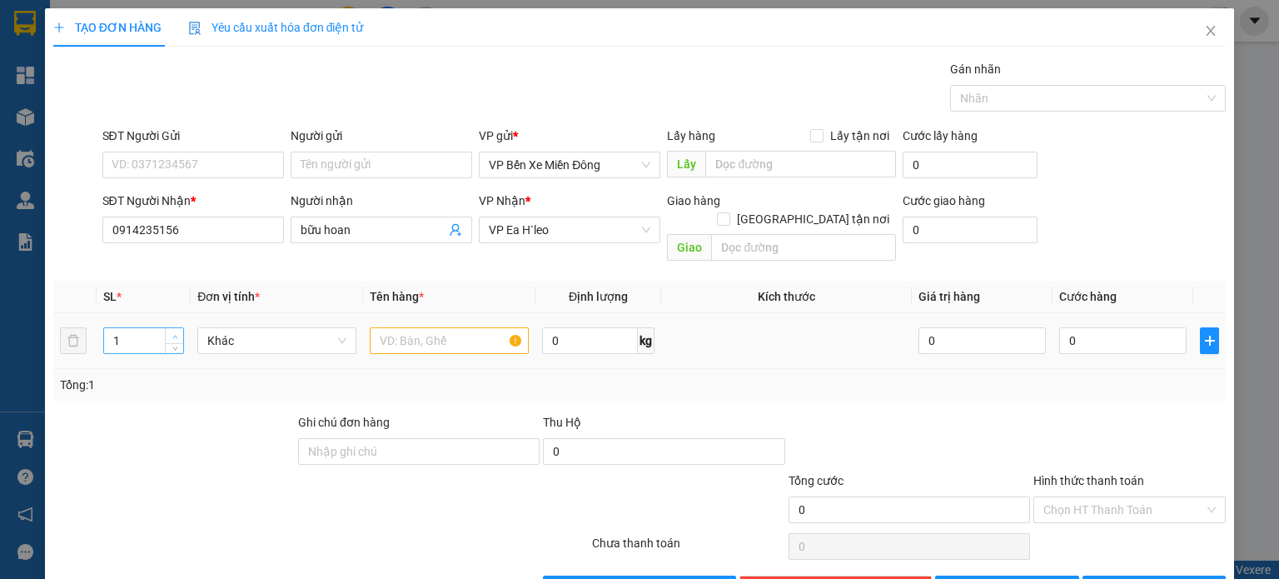
type input "2"
click at [170, 331] on span "up" at bounding box center [175, 336] width 10 height 10
drag, startPoint x: 384, startPoint y: 320, endPoint x: 360, endPoint y: 336, distance: 28.9
click at [381, 327] on input "text" at bounding box center [449, 340] width 159 height 27
type input "2 thùng giấy"
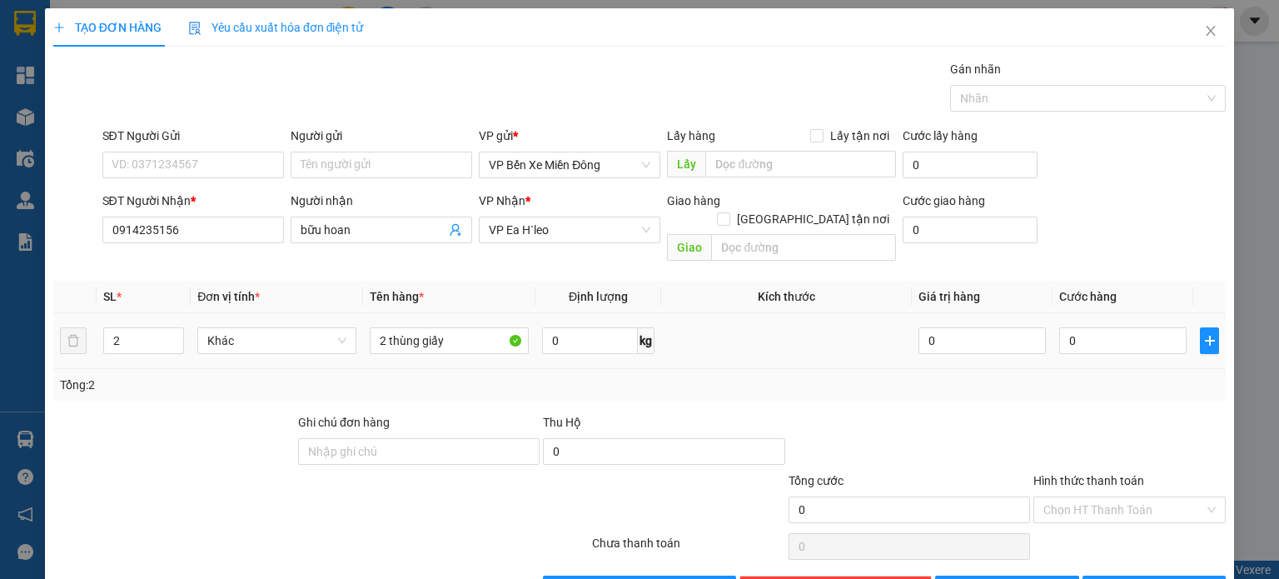
click at [777, 341] on td at bounding box center [786, 341] width 251 height 56
click at [1016, 576] on button "[PERSON_NAME]" at bounding box center [1007, 589] width 144 height 27
type input "1"
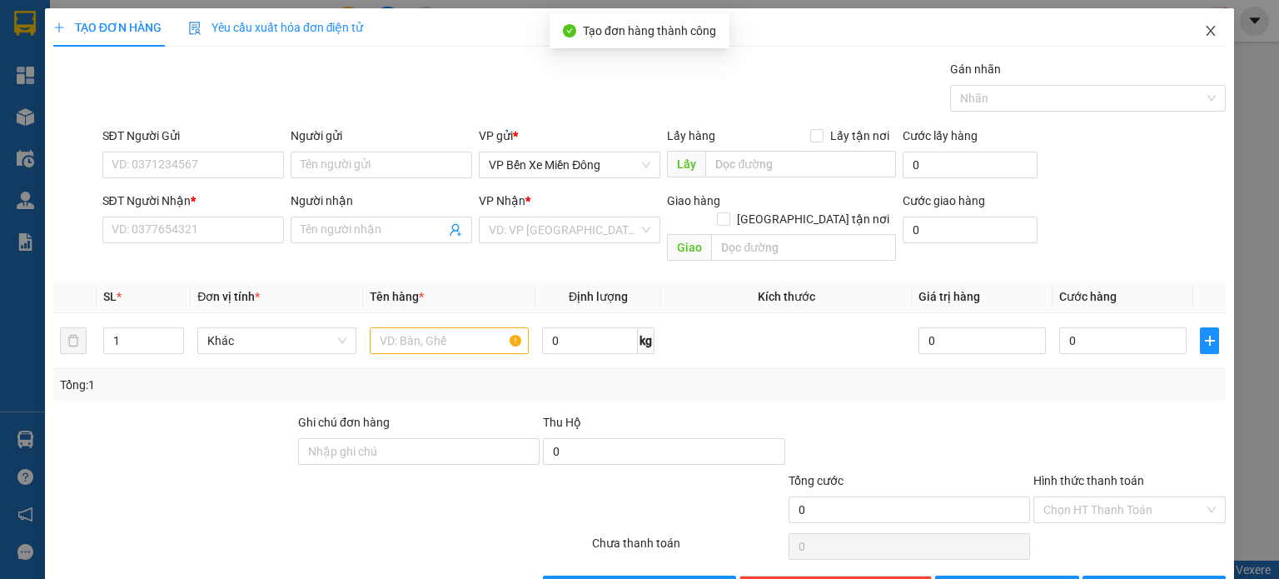
click at [1204, 27] on icon "close" at bounding box center [1210, 30] width 13 height 13
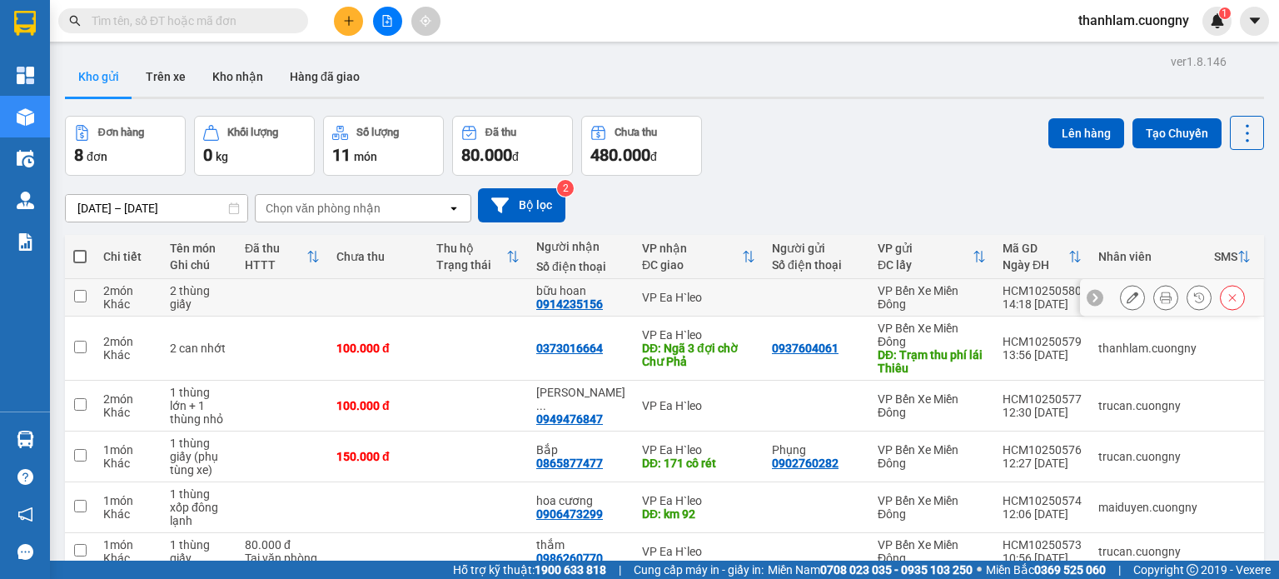
click at [476, 302] on td at bounding box center [478, 297] width 100 height 37
checkbox input "true"
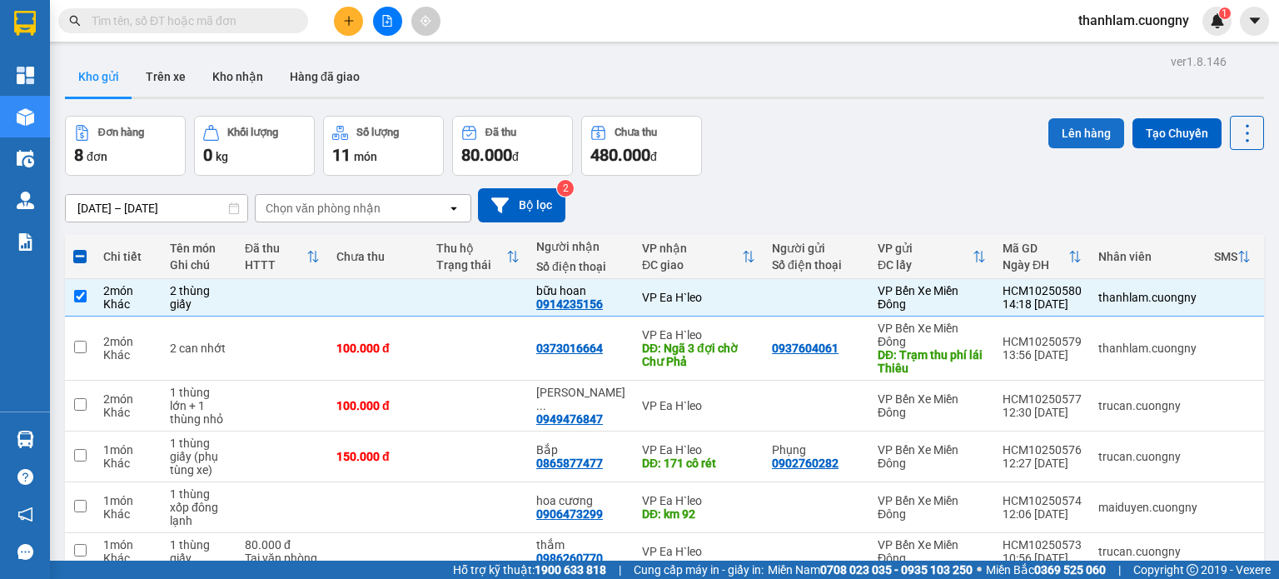
click at [1082, 130] on button "Lên hàng" at bounding box center [1087, 133] width 76 height 30
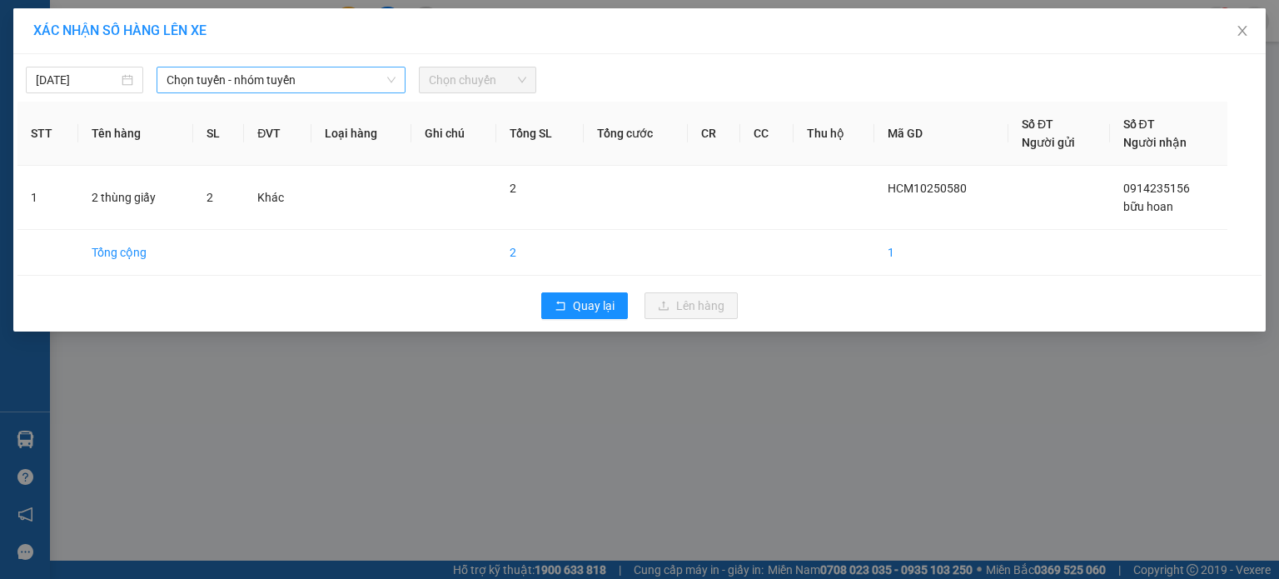
click at [380, 79] on span "Chọn tuyến - nhóm tuyến" at bounding box center [281, 79] width 229 height 25
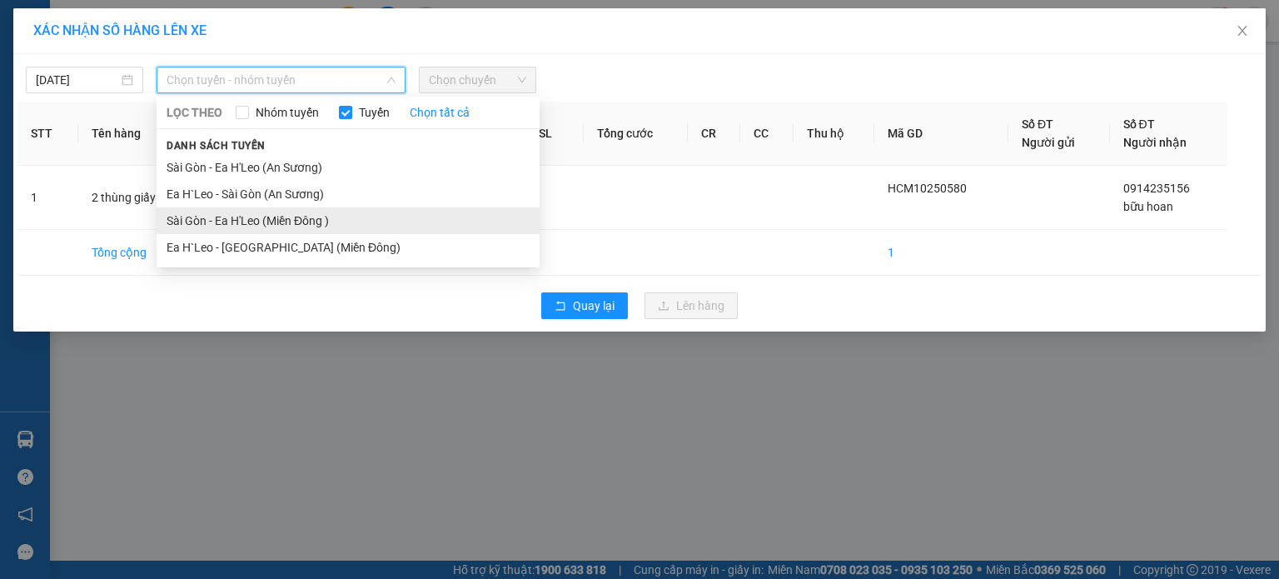
click at [290, 215] on li "Sài Gòn - Ea H'Leo (Miền Đông )" at bounding box center [348, 220] width 383 height 27
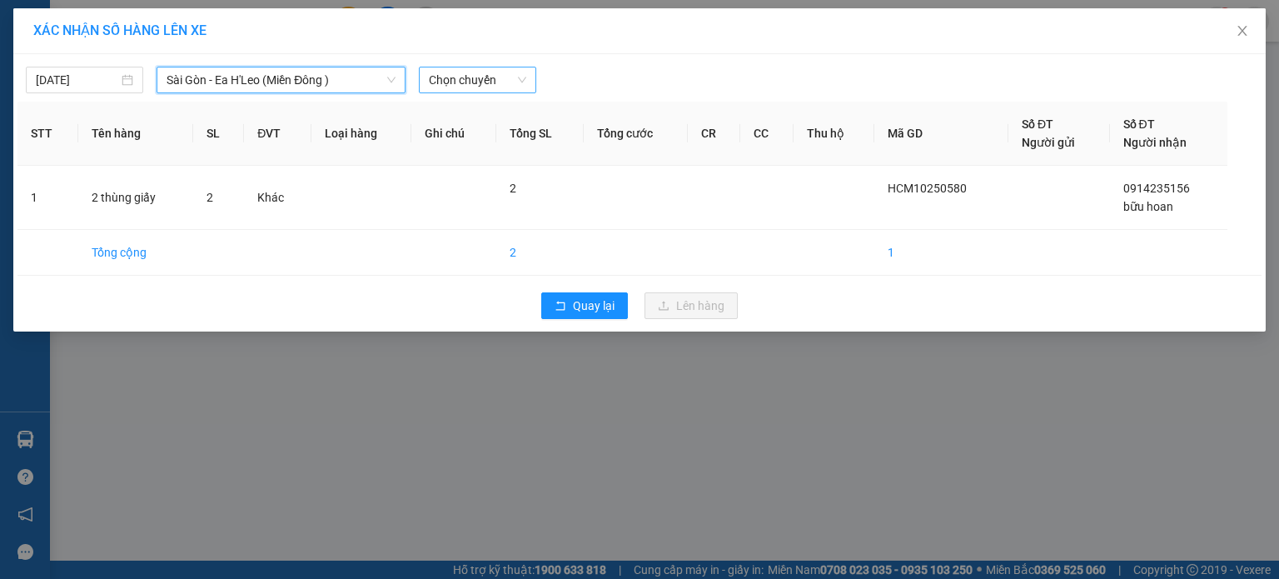
click at [454, 84] on span "Chọn chuyến" at bounding box center [477, 79] width 97 height 25
click at [1249, 27] on span "Close" at bounding box center [1242, 31] width 47 height 47
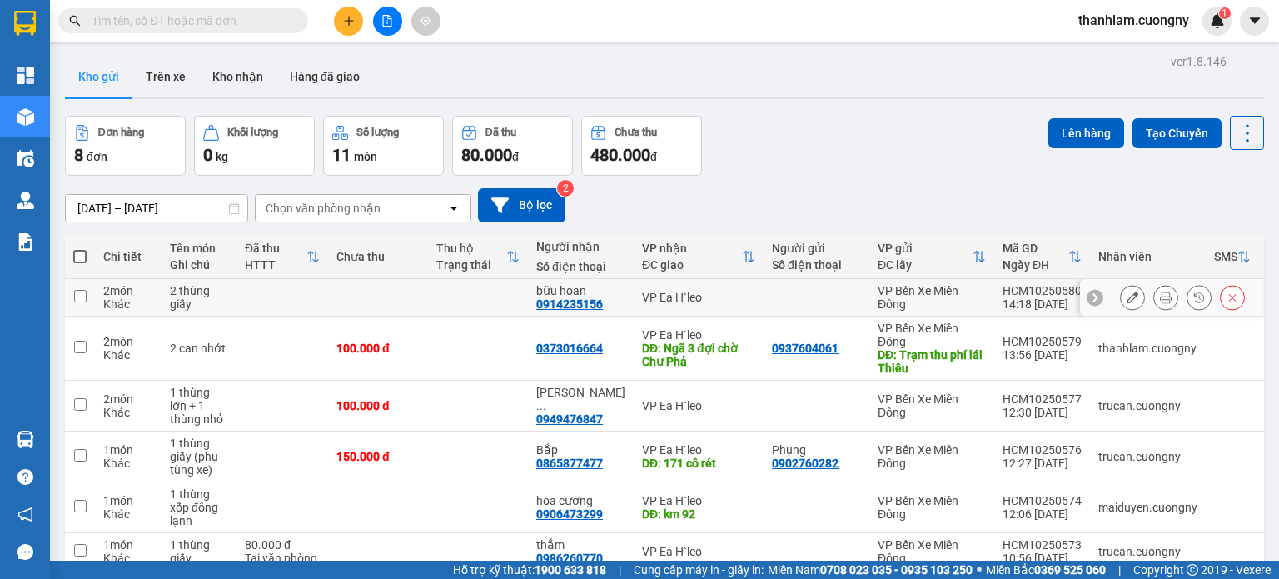
click at [1121, 290] on button at bounding box center [1132, 297] width 23 height 29
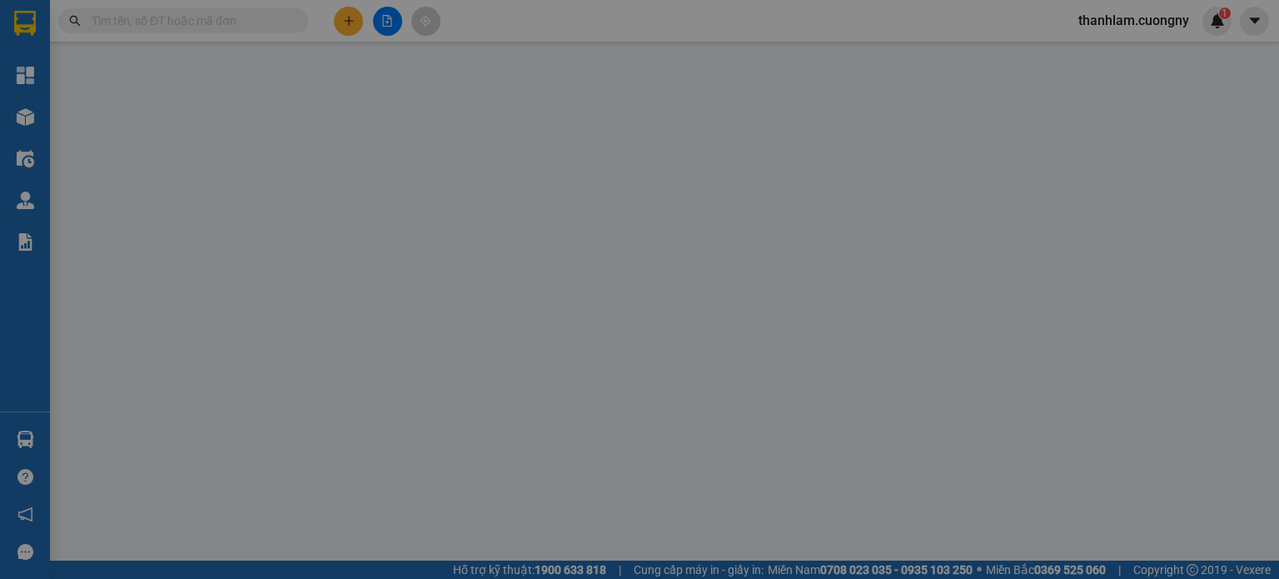
type input "0914235156"
type input "bữu hoan"
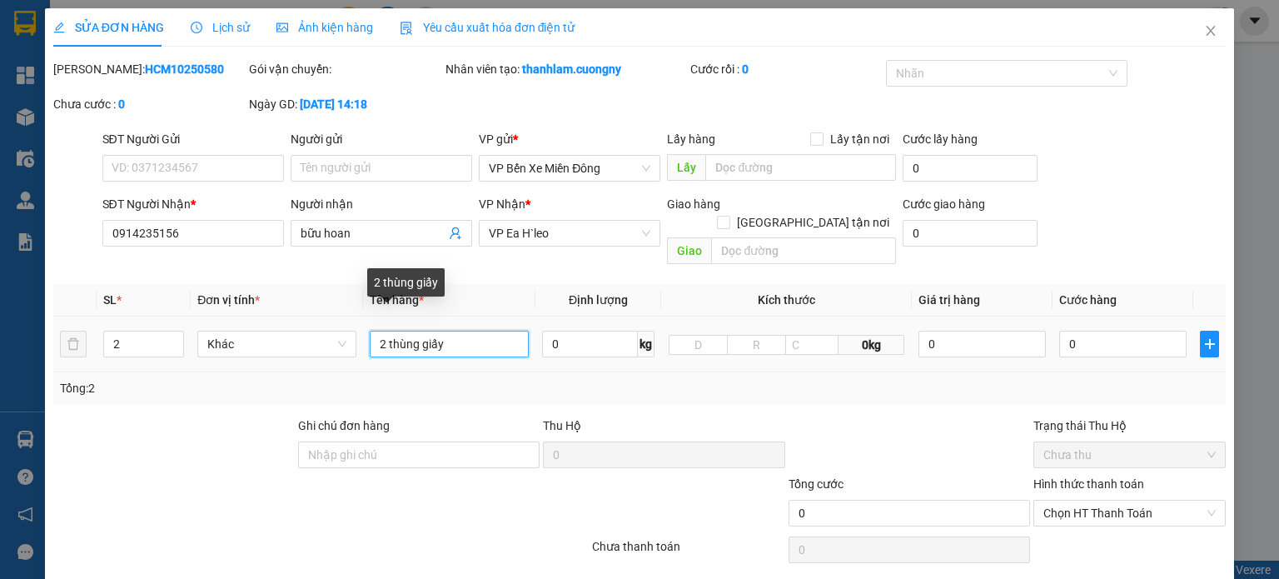
drag, startPoint x: 451, startPoint y: 316, endPoint x: 387, endPoint y: 322, distance: 63.6
click at [387, 331] on input "2 thùng giấy" at bounding box center [449, 344] width 159 height 27
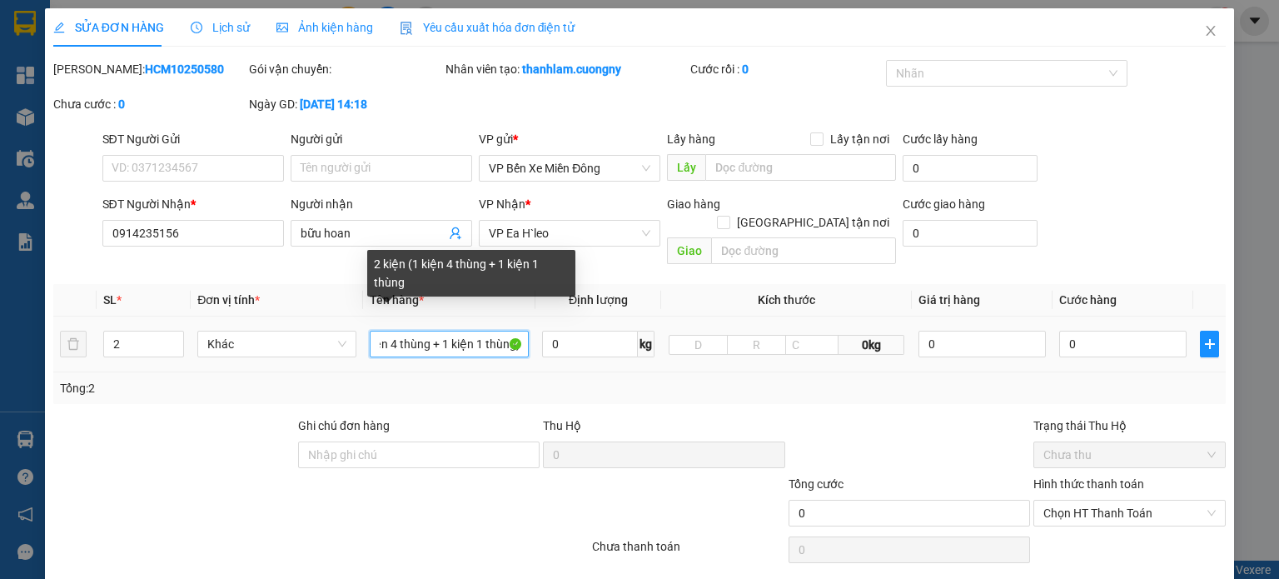
scroll to position [0, 66]
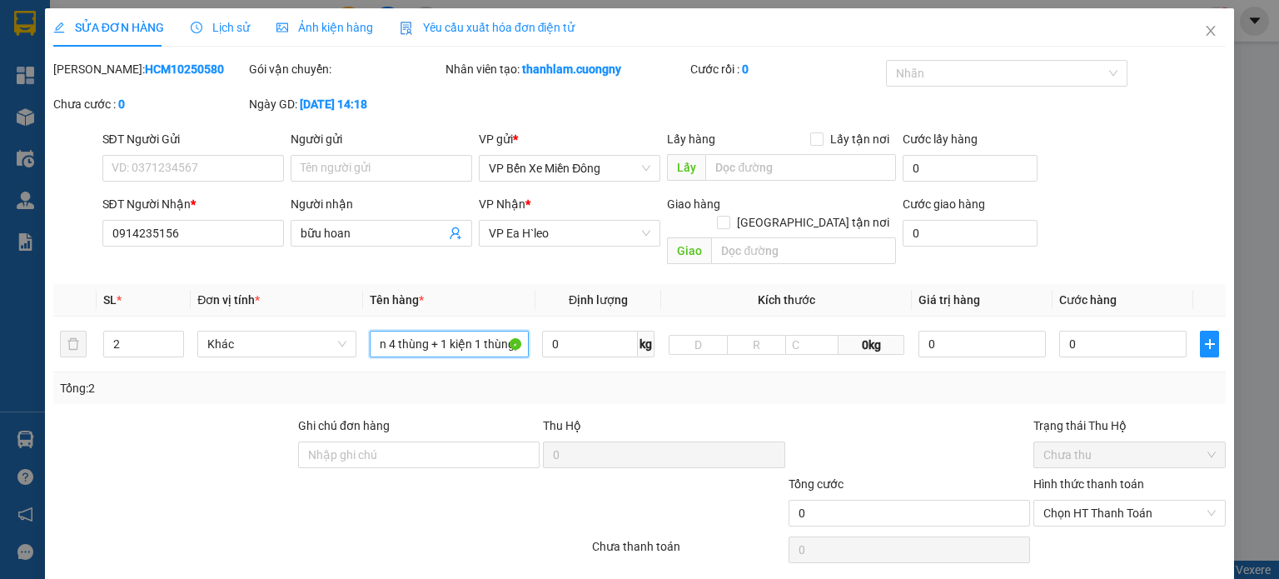
type input "2 kiện (1 kiện 4 thùng + 1 kiện 1 thùng)"
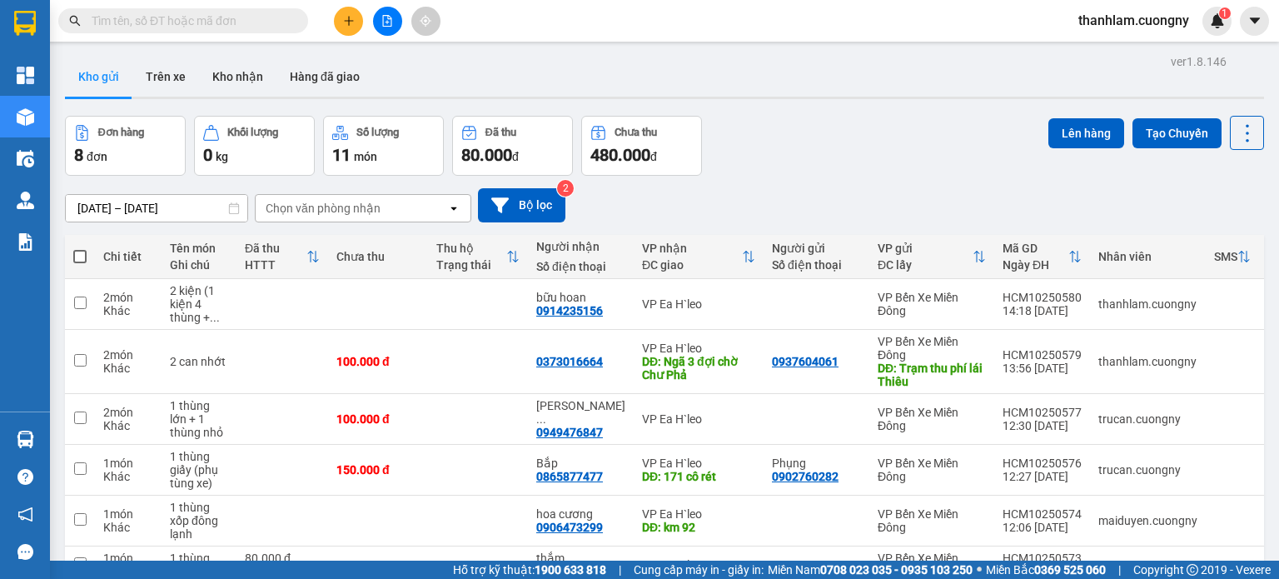
click at [73, 183] on div "ver 1.8.146 Kho gửi Trên xe Kho nhận Hàng đã giao Đơn hàng 8 đơn Khối lượng 0 k…" at bounding box center [664, 411] width 1213 height 722
